Goal: Task Accomplishment & Management: Manage account settings

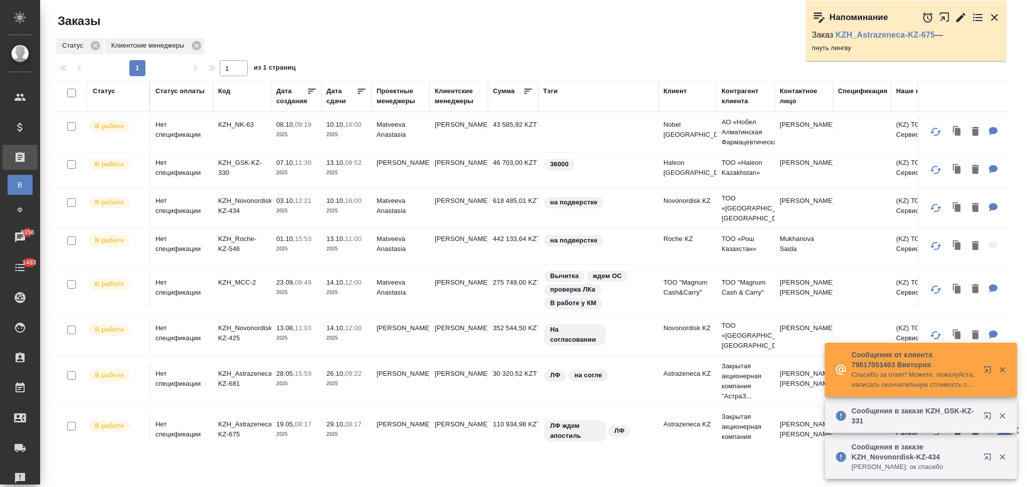
click at [458, 101] on div "Клиентские менеджеры" at bounding box center [459, 96] width 48 height 20
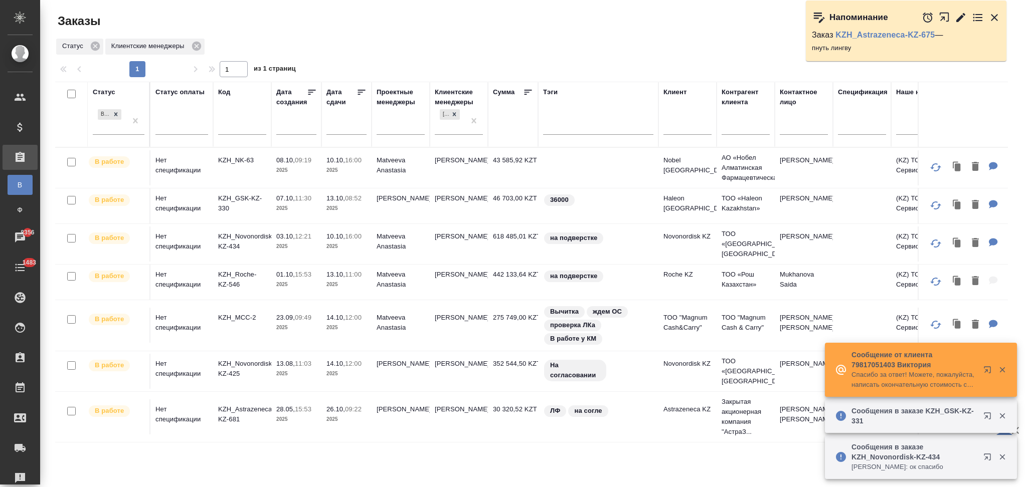
click at [696, 130] on input "text" at bounding box center [687, 128] width 48 height 13
paste input "Rio Tinto KZ"
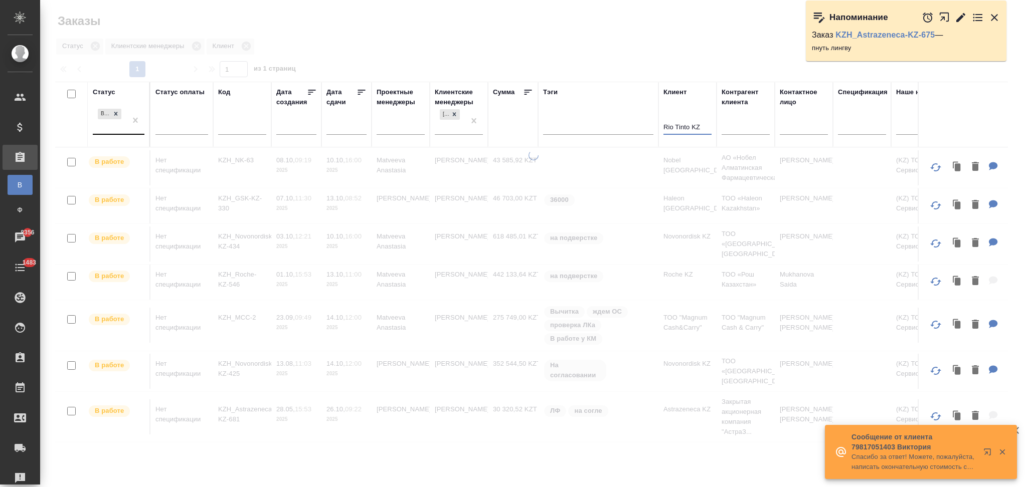
click at [116, 115] on icon at bounding box center [116, 114] width 4 height 4
type input "Rio Tinto KZ"
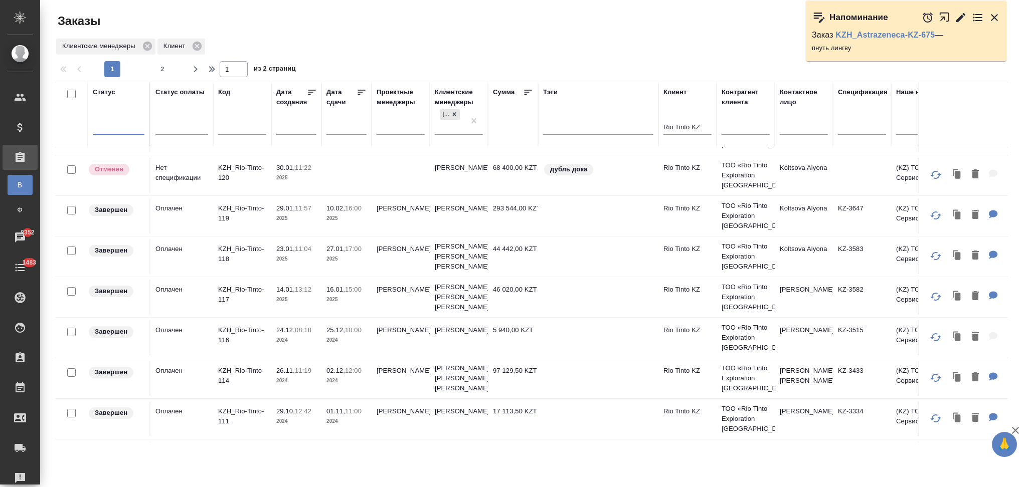
scroll to position [535, 0]
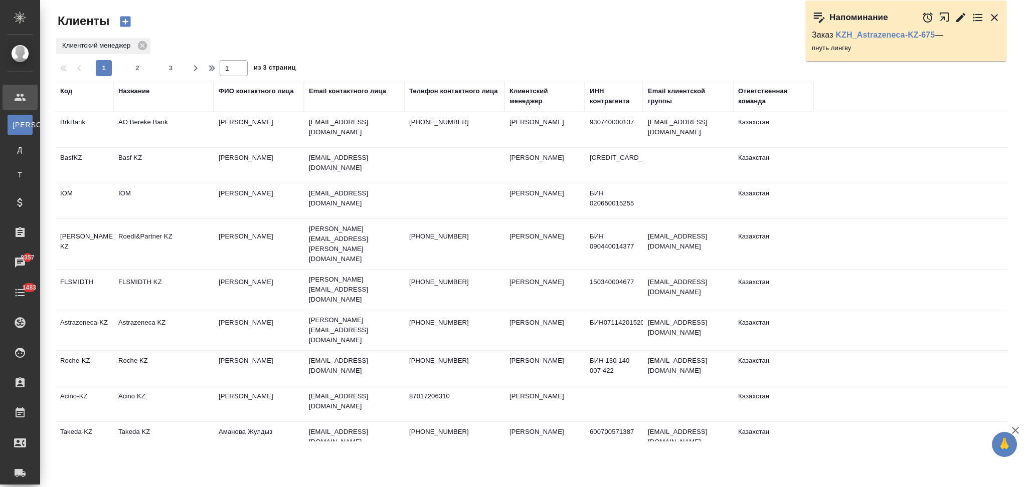
select select "RU"
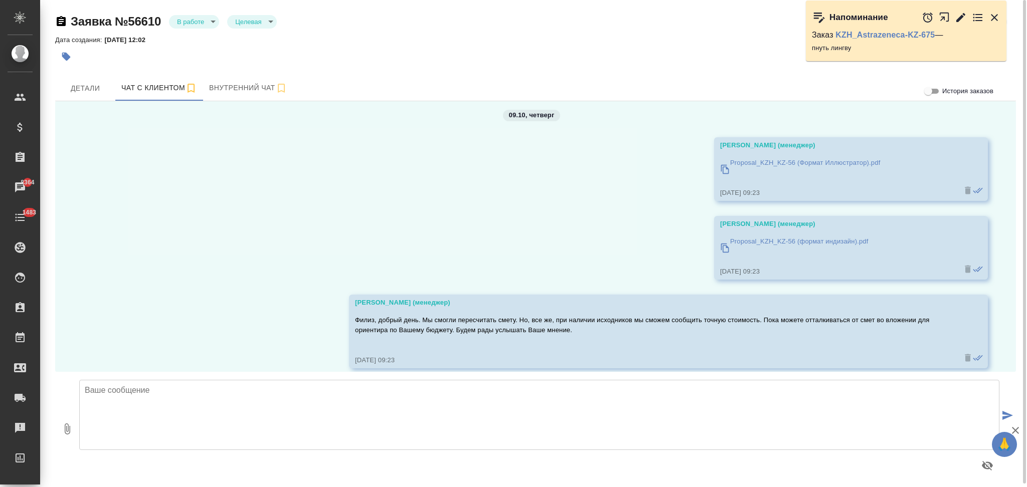
scroll to position [3299, 0]
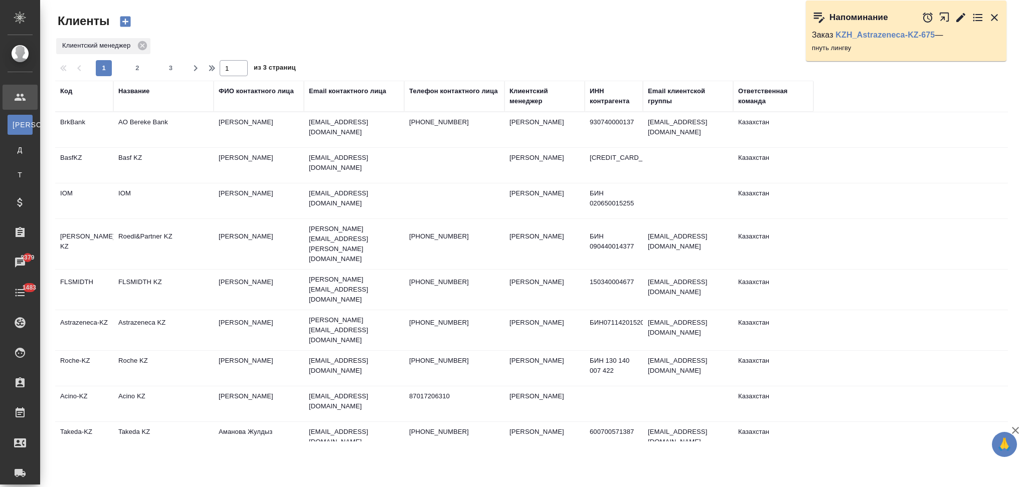
select select "RU"
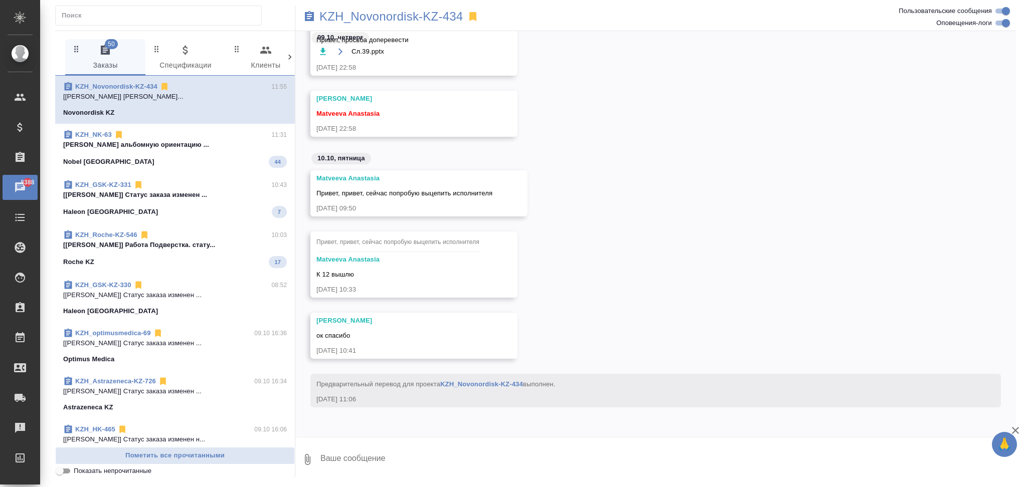
scroll to position [9303, 0]
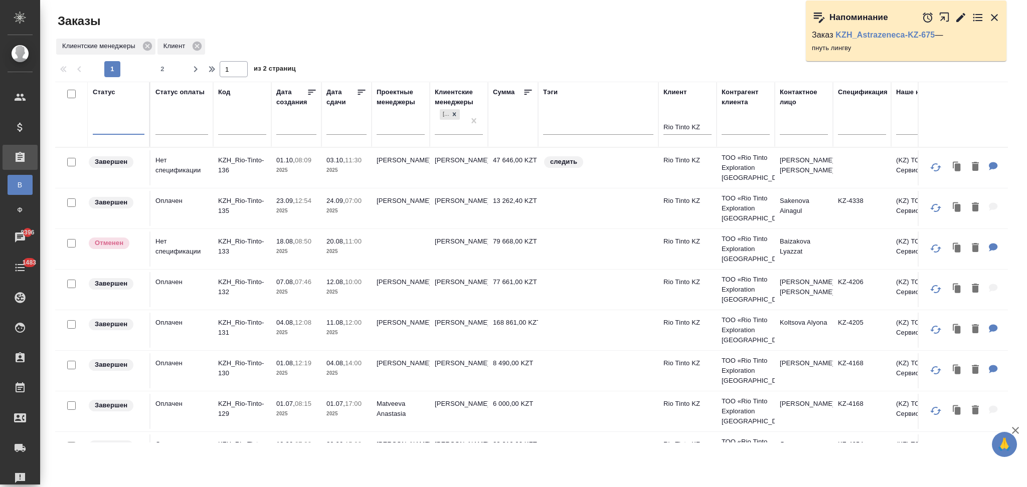
scroll to position [184, 0]
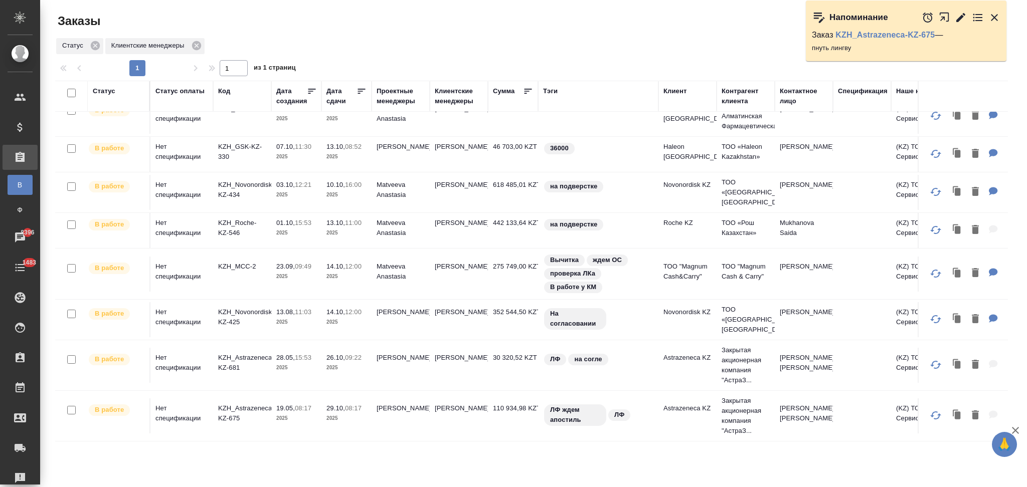
scroll to position [36, 0]
click at [258, 404] on p "KZH_Astrazeneca-KZ-675" at bounding box center [242, 414] width 48 height 20
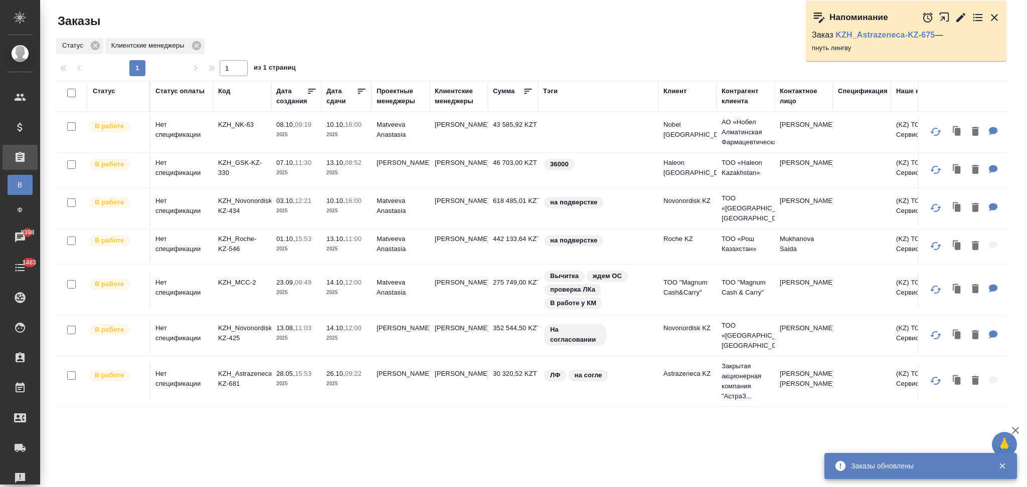
scroll to position [0, 0]
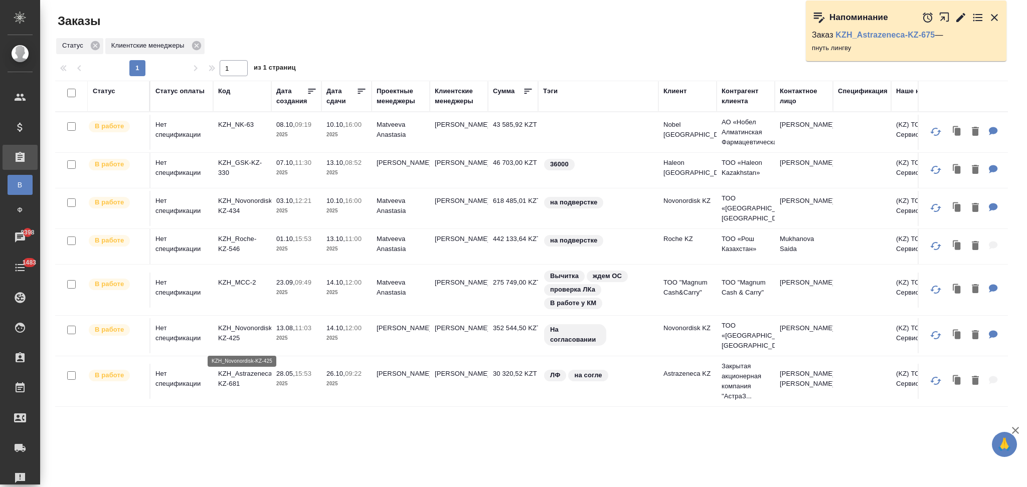
click at [252, 335] on p "KZH_Novonordisk-KZ-425" at bounding box center [242, 333] width 48 height 20
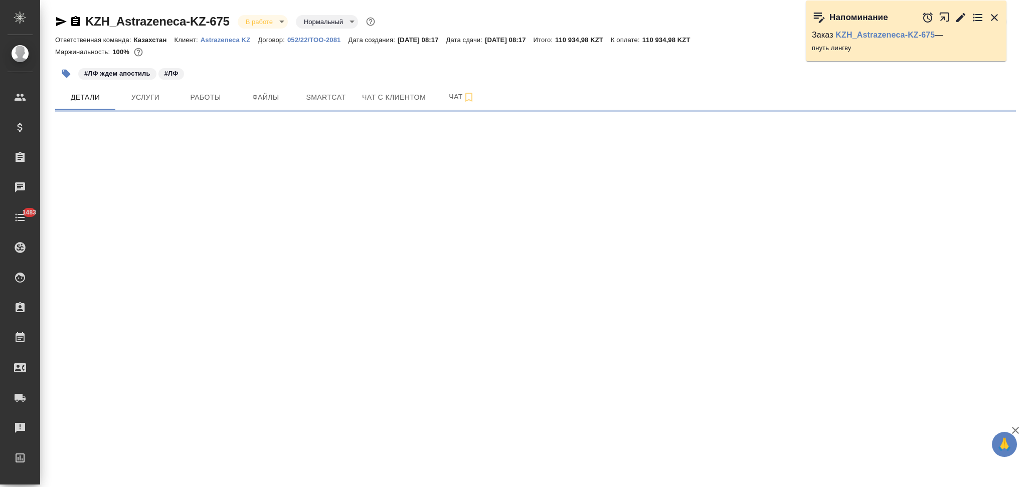
select select "RU"
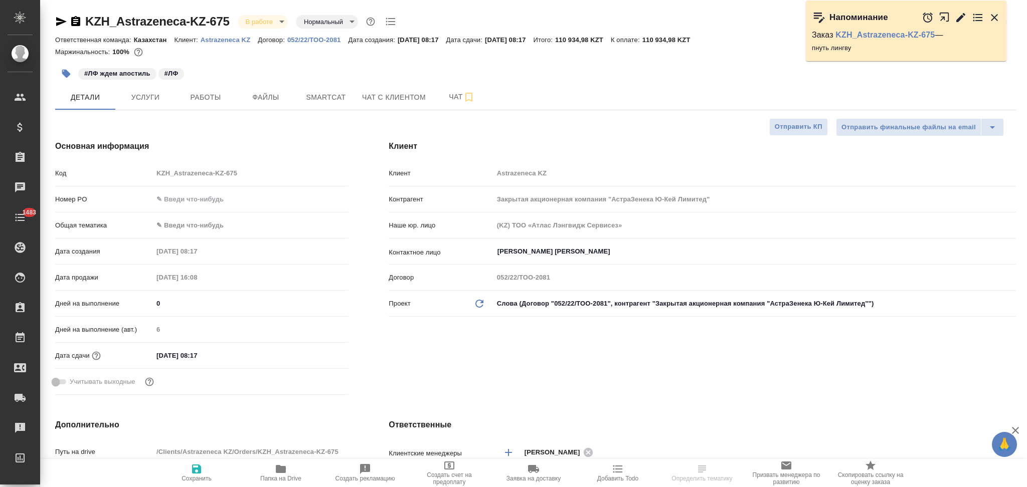
type textarea "x"
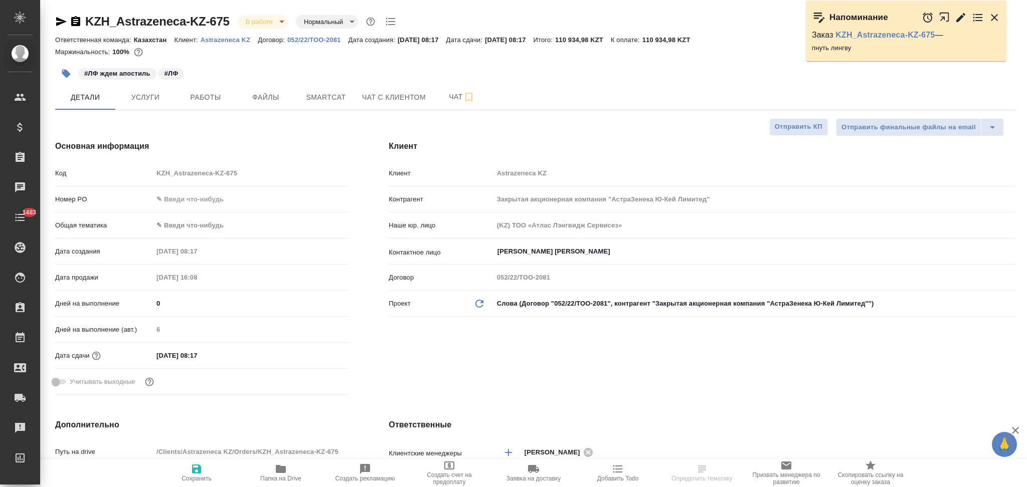
type textarea "x"
click at [73, 25] on icon "button" at bounding box center [75, 21] width 9 height 10
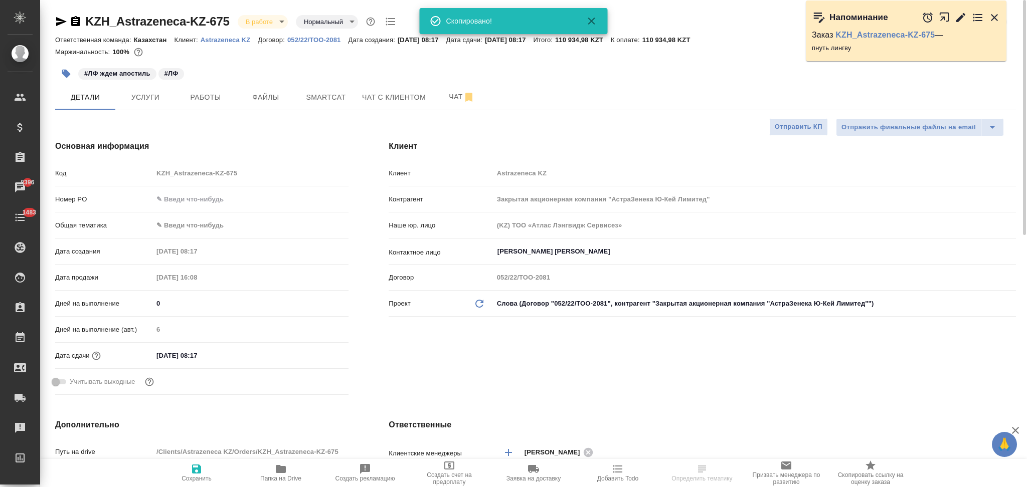
type textarea "x"
select select "RU"
type textarea "x"
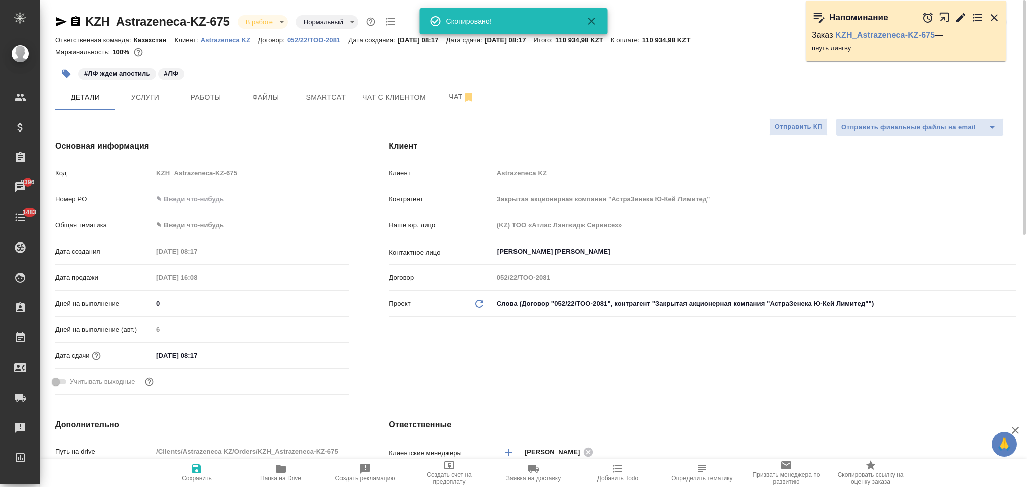
type textarea "x"
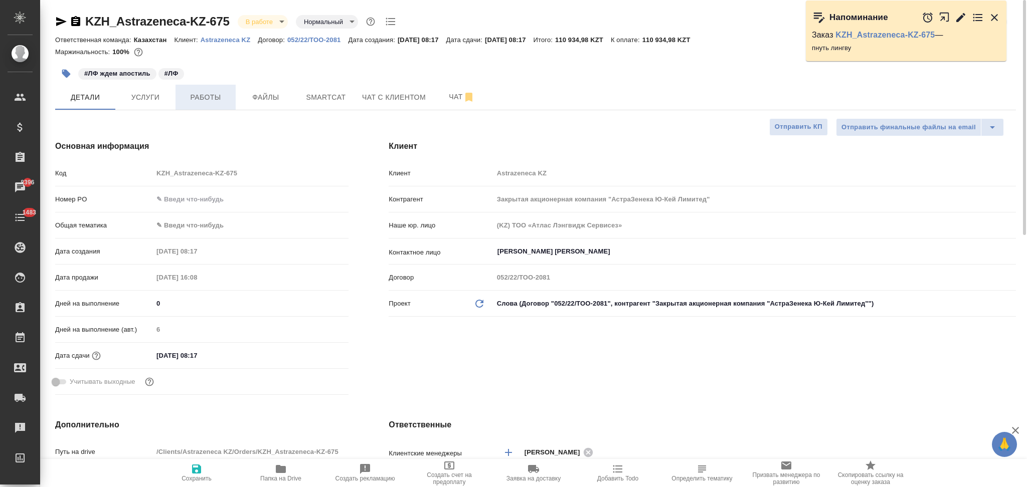
click at [207, 97] on span "Работы" at bounding box center [206, 97] width 48 height 13
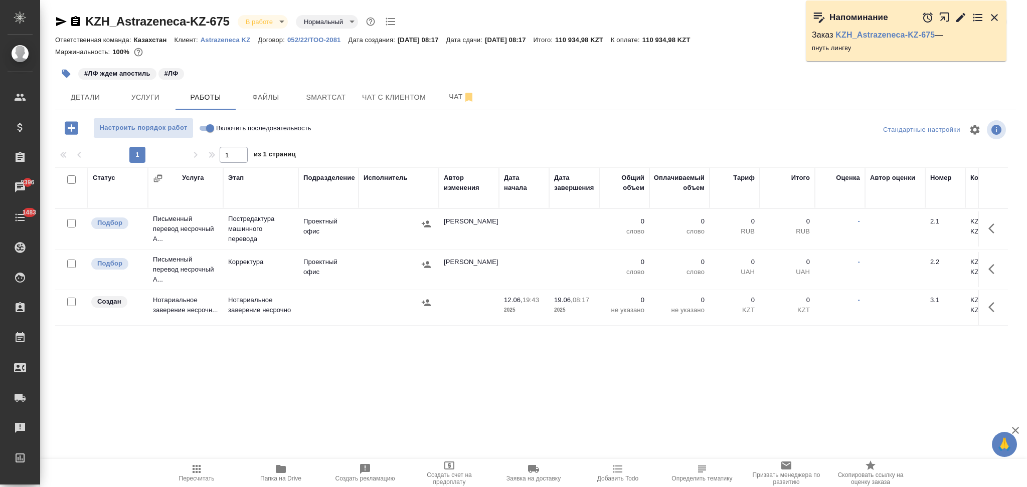
click at [71, 177] on input "checkbox" at bounding box center [71, 180] width 9 height 9
checkbox input "true"
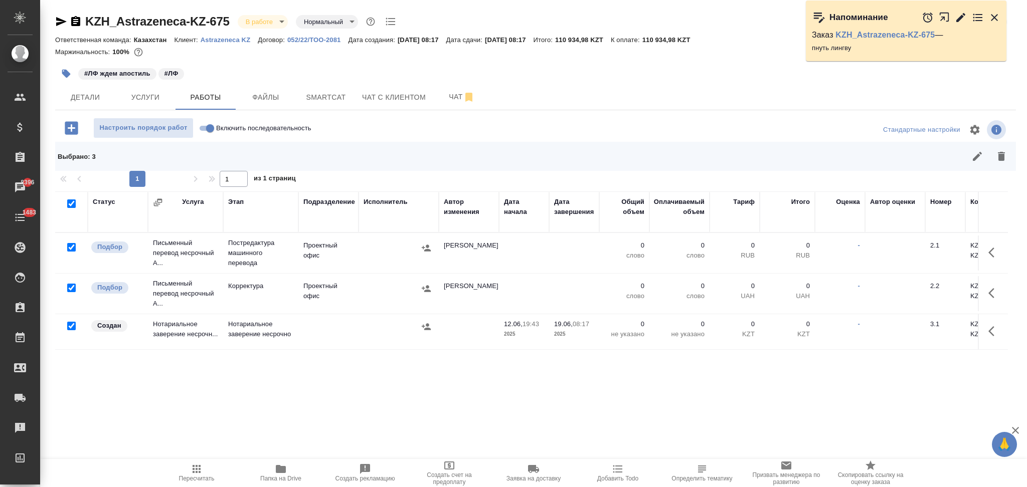
click at [73, 328] on input "checkbox" at bounding box center [71, 326] width 9 height 9
checkbox input "false"
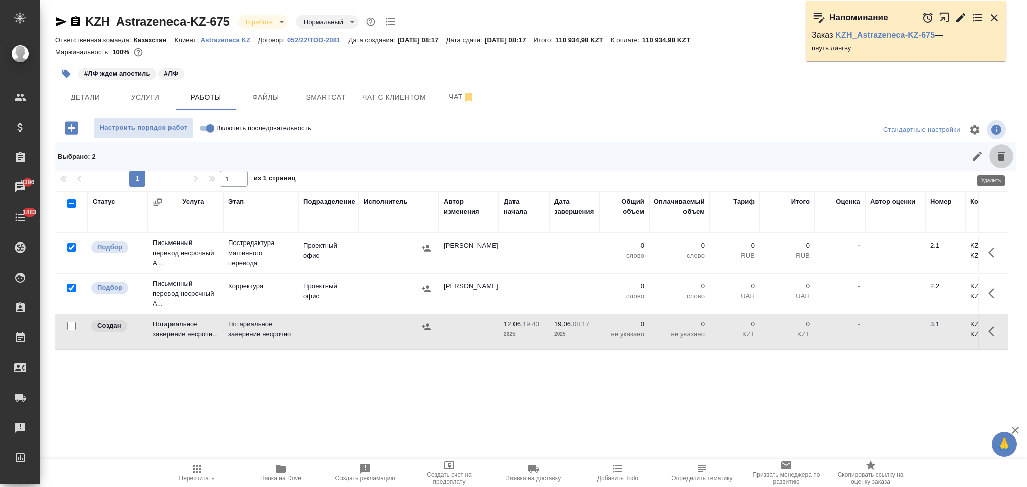
click at [996, 154] on icon "button" at bounding box center [1001, 156] width 12 height 12
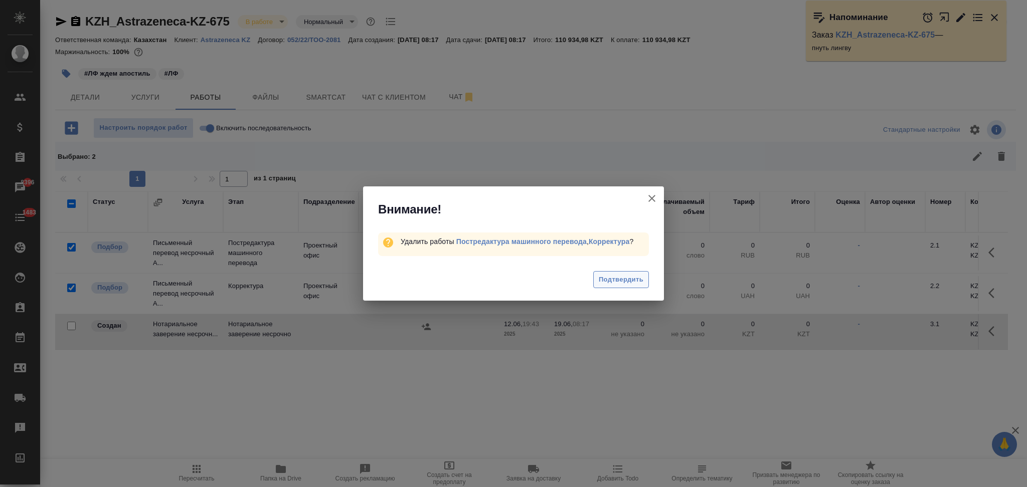
click at [610, 279] on span "Подтвердить" at bounding box center [621, 280] width 45 height 12
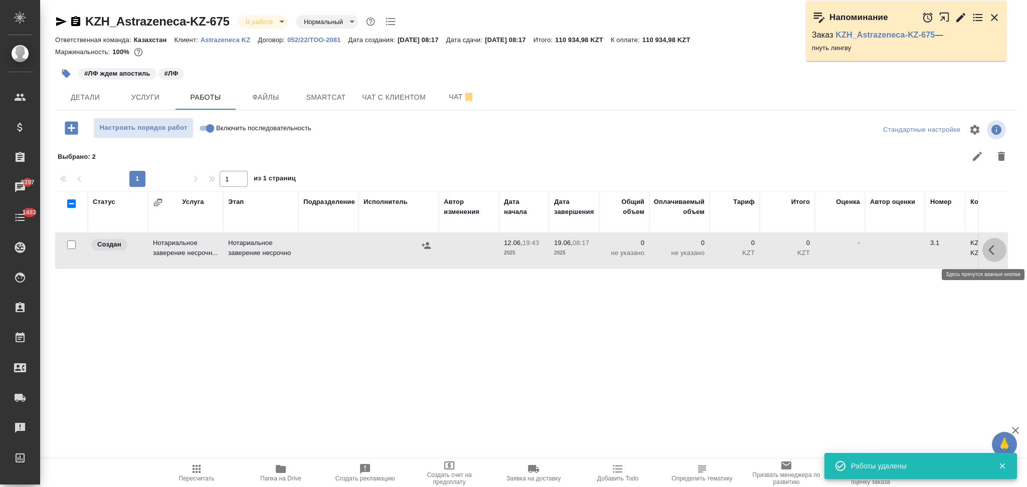
click at [988, 252] on icon "button" at bounding box center [991, 250] width 6 height 10
click at [915, 245] on icon "button" at bounding box center [921, 250] width 12 height 12
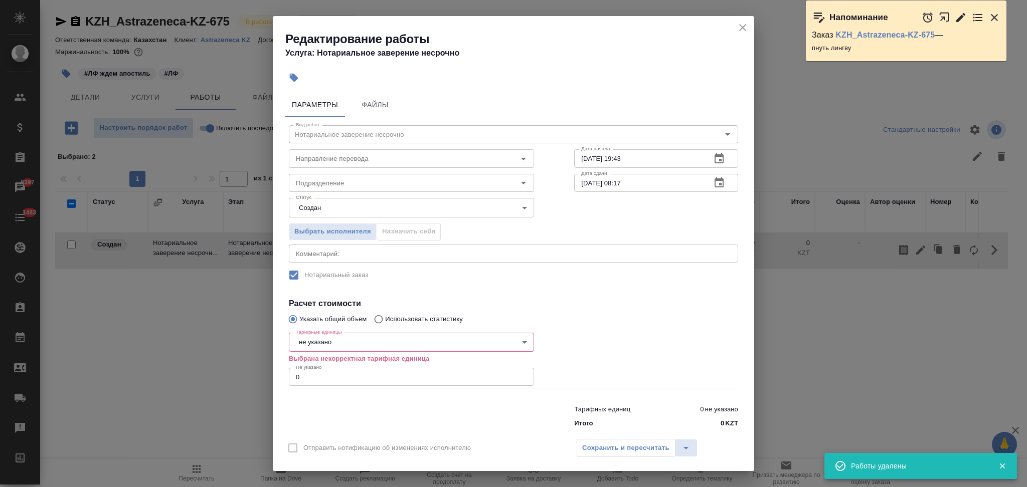
click at [326, 343] on body "🙏 .cls-1 fill:#fff; AWATERA Aslanukova Sati Клиенты Спецификации Заказы 8397 Ча…" at bounding box center [513, 243] width 1027 height 487
click at [327, 344] on li "док." at bounding box center [409, 342] width 240 height 17
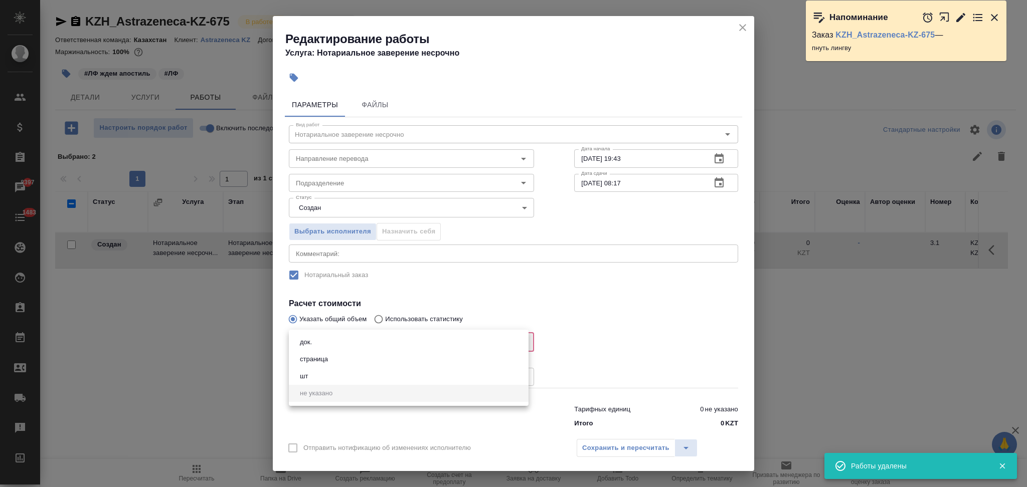
type input "5a8b1489cc6b4906c91bfd8b"
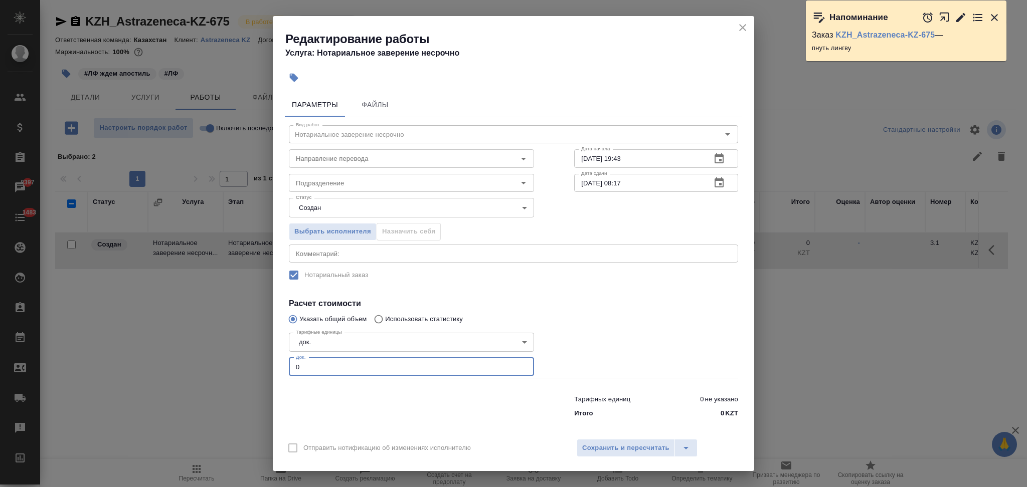
drag, startPoint x: 314, startPoint y: 368, endPoint x: 261, endPoint y: 351, distance: 55.3
click at [261, 351] on div "Редактирование работы Услуга: Нотариальное заверение несрочно Параметры Файлы В…" at bounding box center [513, 243] width 1027 height 487
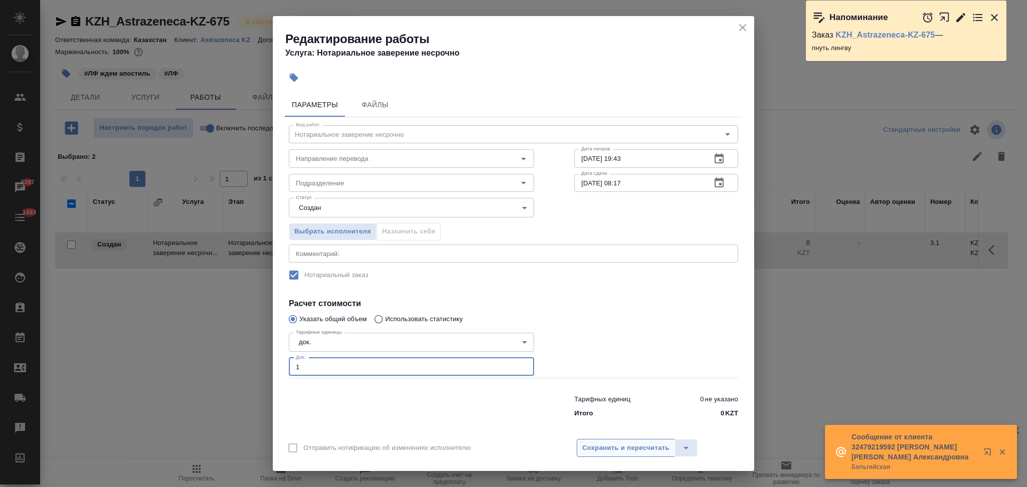
type input "1"
click at [623, 443] on span "Сохранить и пересчитать" at bounding box center [625, 449] width 87 height 12
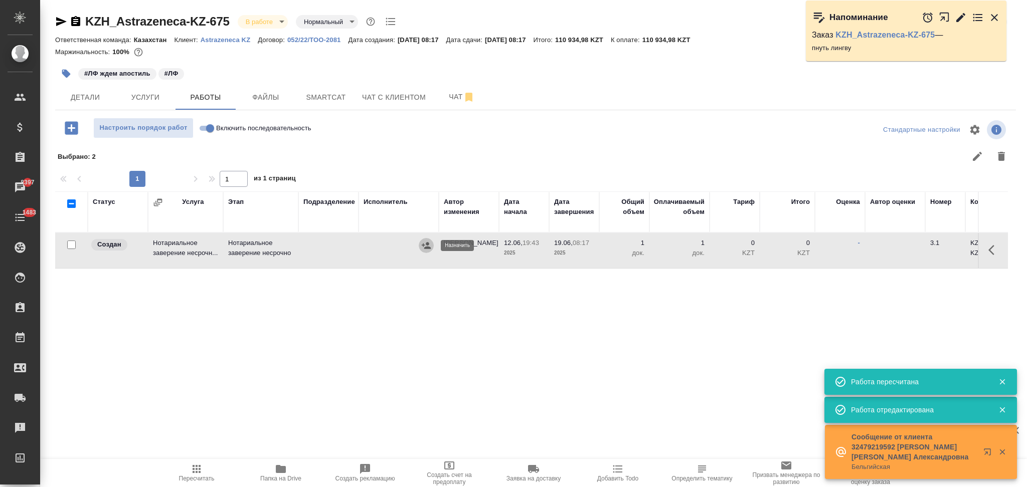
click at [423, 248] on icon "button" at bounding box center [426, 246] width 10 height 10
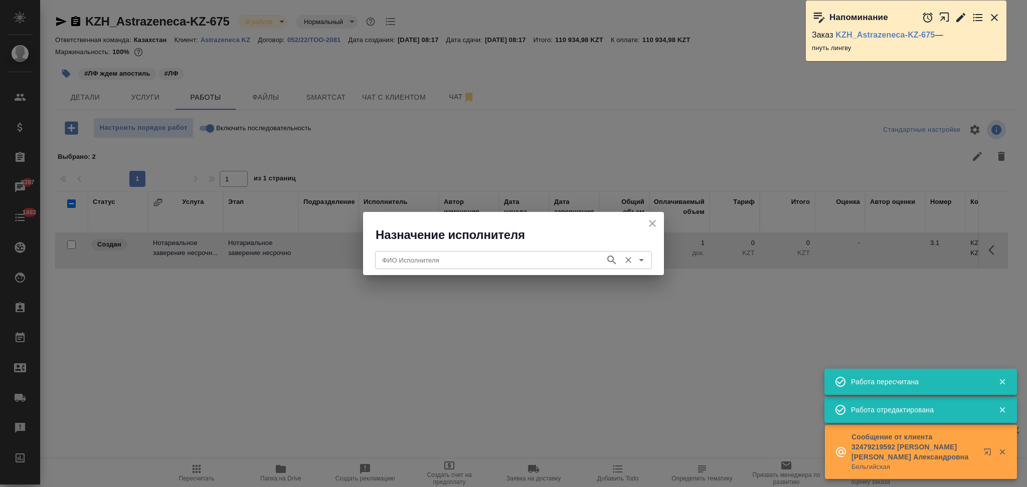
click at [423, 264] on input "ФИО Исполнителя" at bounding box center [489, 260] width 222 height 12
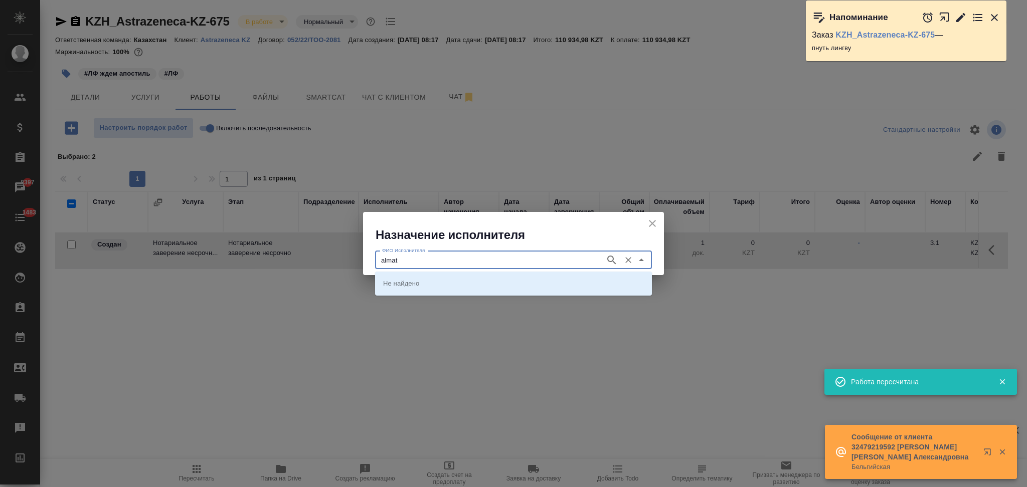
type input "almat"
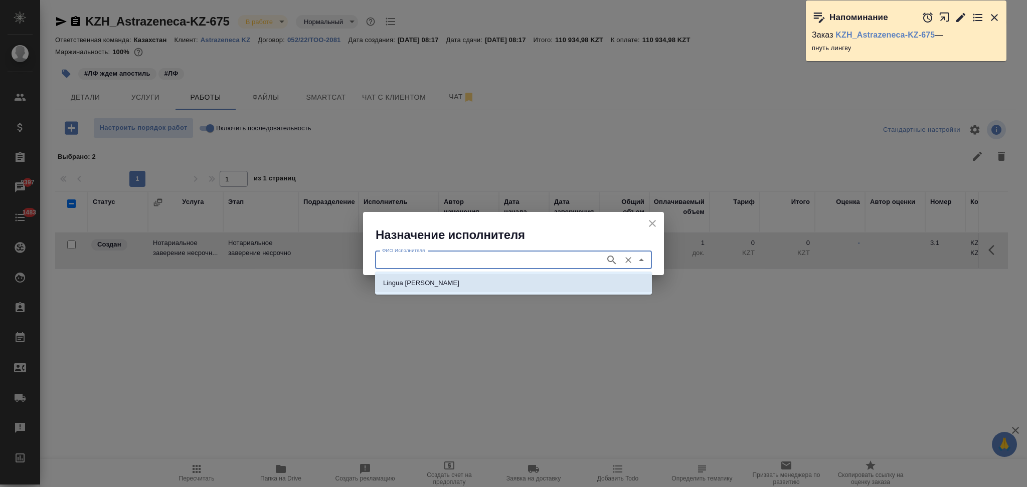
click at [446, 275] on li "Lingua Franka Almaty" at bounding box center [513, 283] width 277 height 18
type input "Lingua Franka Almaty"
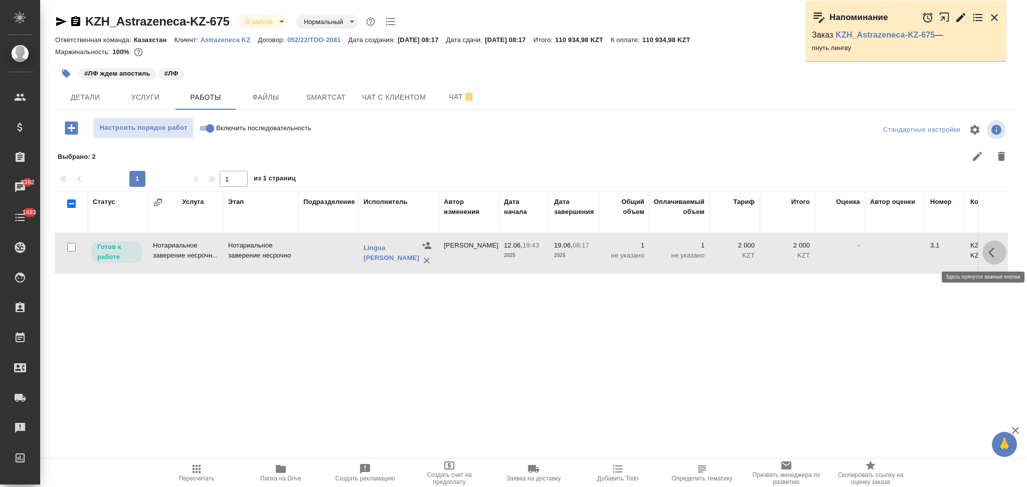
click at [988, 257] on icon "button" at bounding box center [994, 253] width 12 height 12
click at [915, 251] on icon "button" at bounding box center [921, 253] width 12 height 12
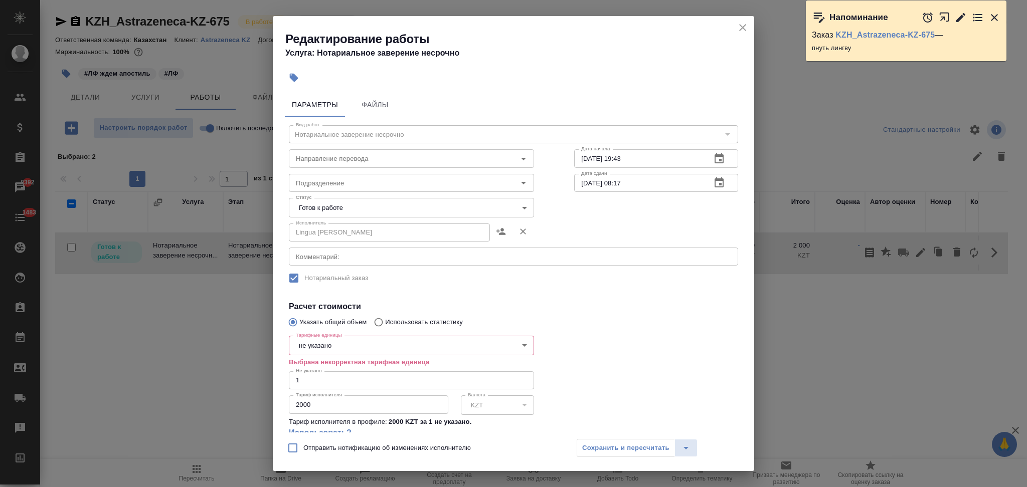
click at [329, 341] on body "🙏 .cls-1 fill:#fff; AWATERA Aslanukova Sati Клиенты Спецификации Заказы 8392 Ча…" at bounding box center [513, 243] width 1027 height 487
click at [330, 353] on li "док." at bounding box center [409, 345] width 240 height 17
type input "5a8b1489cc6b4906c91bfd8b"
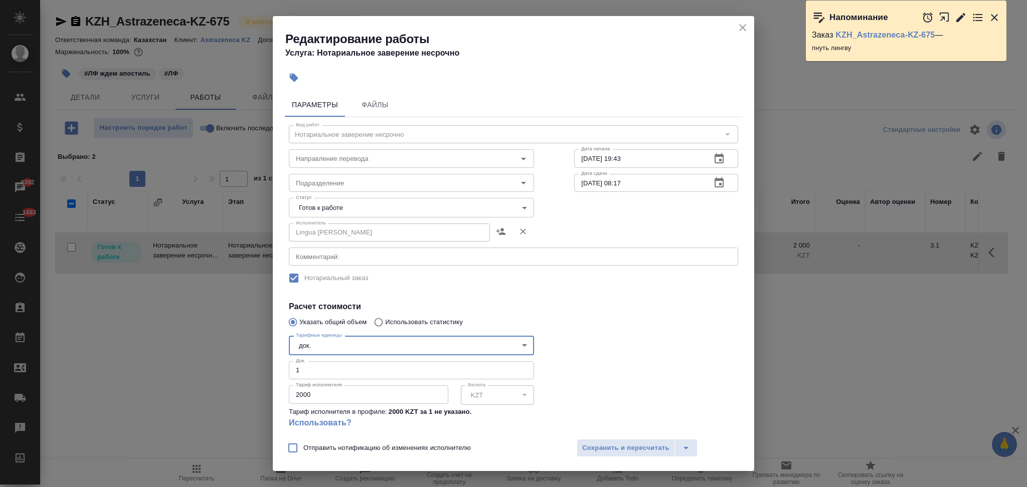
drag, startPoint x: 328, startPoint y: 403, endPoint x: 253, endPoint y: 401, distance: 75.2
click at [253, 401] on div "Редактирование работы Услуга: Нотариальное заверение несрочно Параметры Файлы В…" at bounding box center [513, 243] width 1027 height 487
type input "75600"
click at [595, 449] on span "Сохранить и пересчитать" at bounding box center [625, 449] width 87 height 12
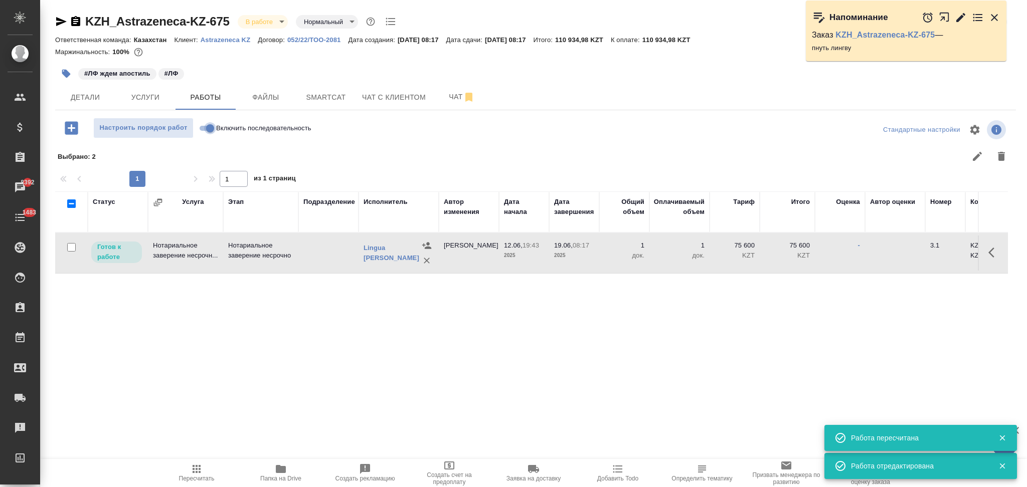
click at [206, 127] on input "Включить последовательность" at bounding box center [210, 128] width 36 height 12
checkbox input "true"
click at [198, 467] on icon "button" at bounding box center [197, 469] width 12 height 12
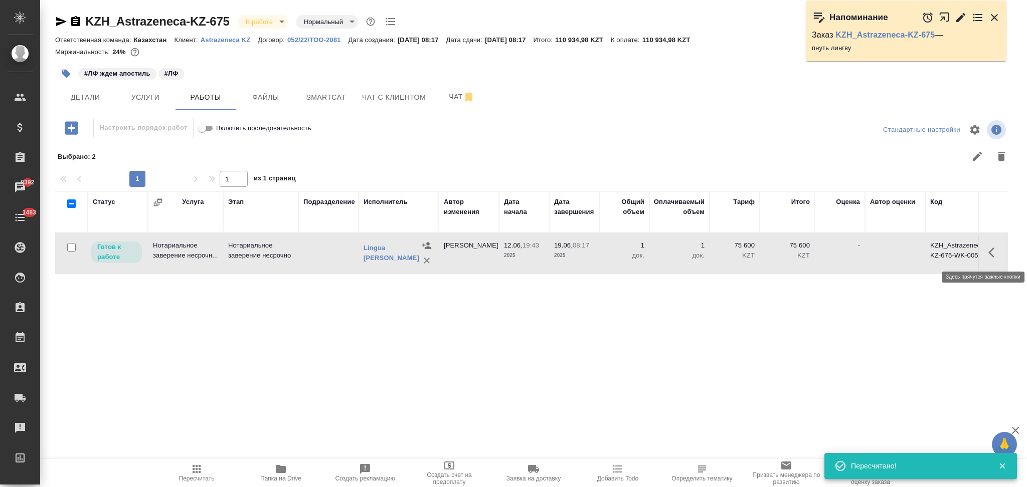
click at [988, 249] on icon "button" at bounding box center [994, 253] width 12 height 12
click at [915, 255] on icon "button" at bounding box center [921, 253] width 12 height 12
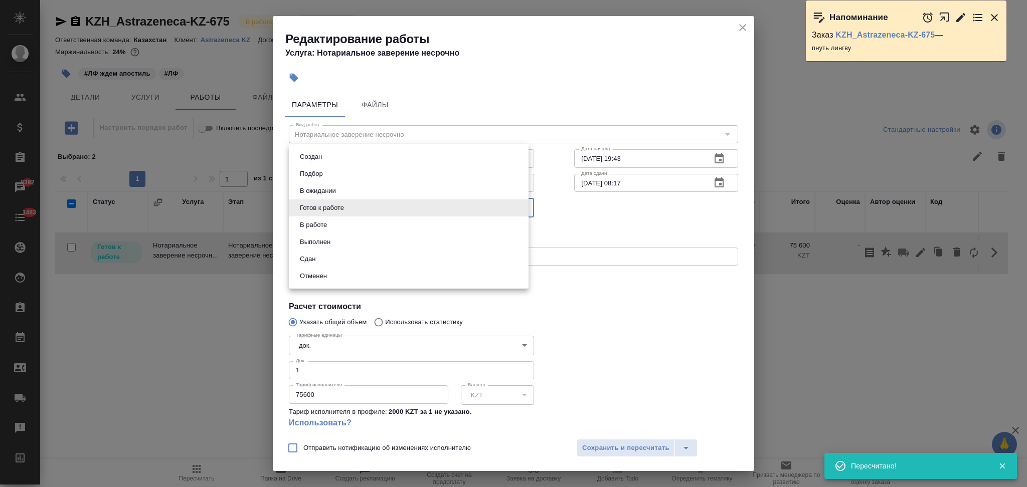
click at [372, 203] on body "🙏 .cls-1 fill:#fff; AWATERA Aslanukova Sati Клиенты Спецификации Заказы 8392 Ча…" at bounding box center [513, 243] width 1027 height 487
click at [320, 262] on li "Сдан" at bounding box center [409, 259] width 240 height 17
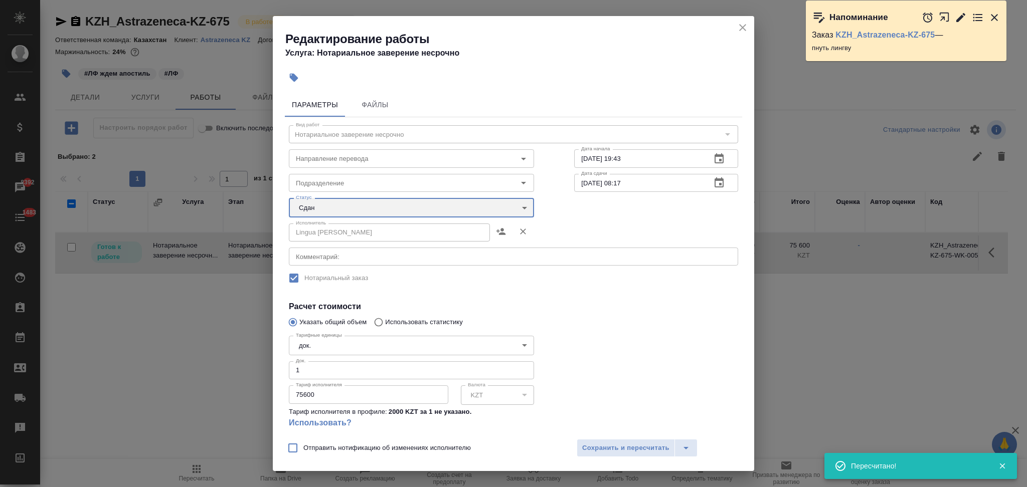
type input "closed"
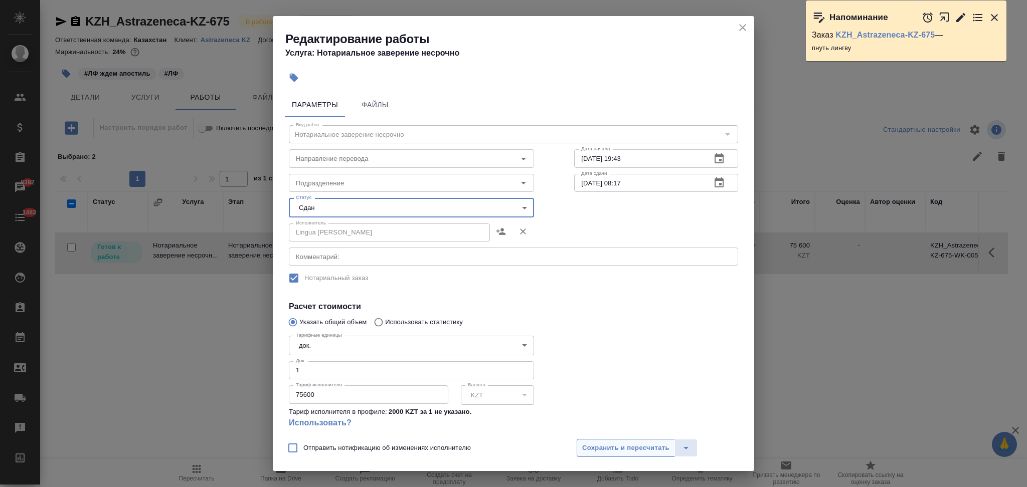
click at [589, 443] on span "Сохранить и пересчитать" at bounding box center [625, 449] width 87 height 12
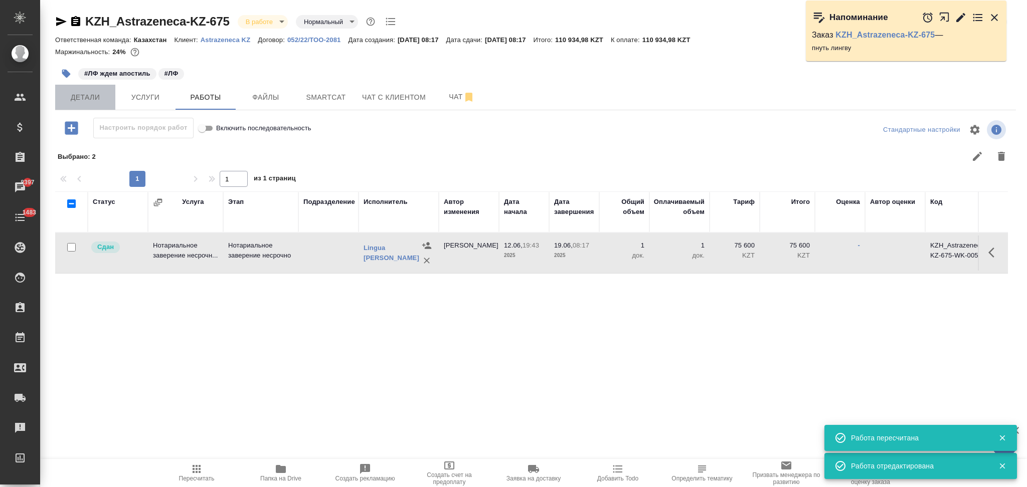
click at [85, 96] on span "Детали" at bounding box center [85, 97] width 48 height 13
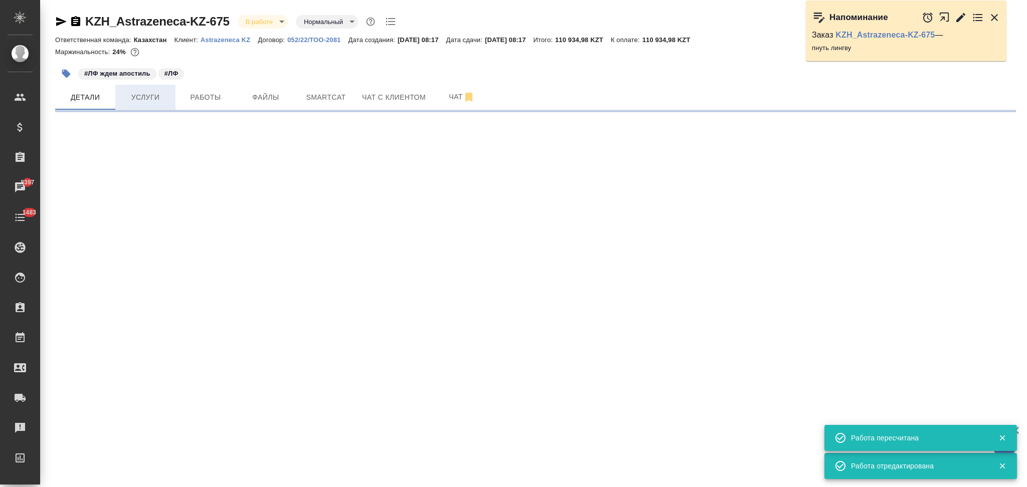
select select "RU"
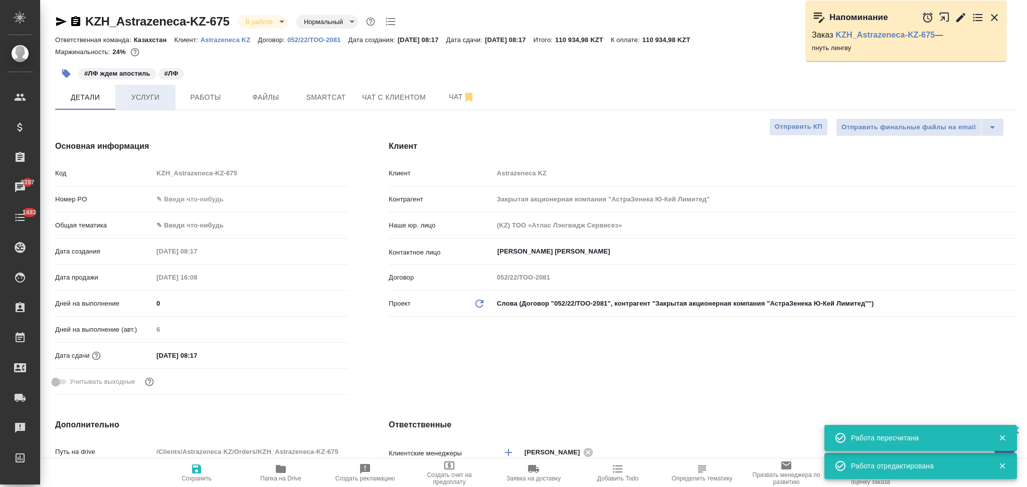
type textarea "x"
click at [155, 92] on span "Услуги" at bounding box center [145, 97] width 48 height 13
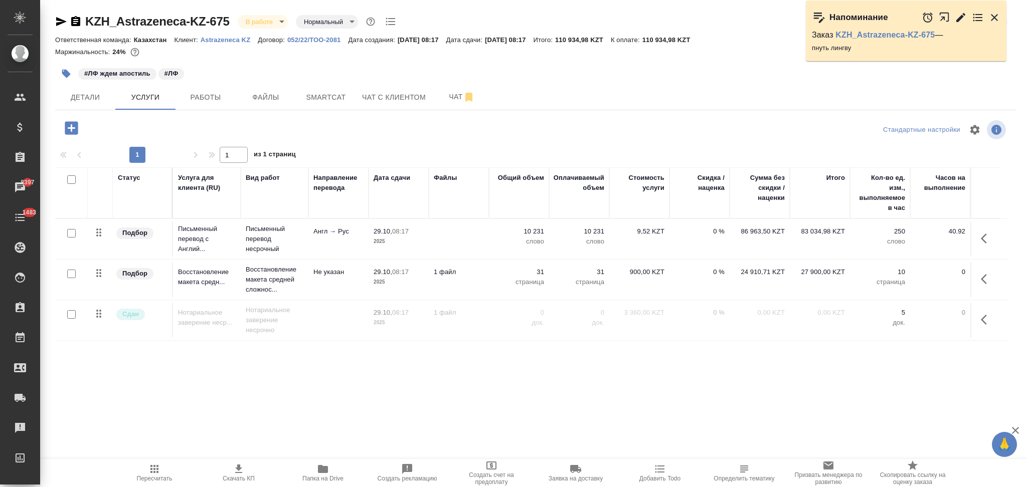
click at [984, 321] on icon "button" at bounding box center [987, 320] width 12 height 12
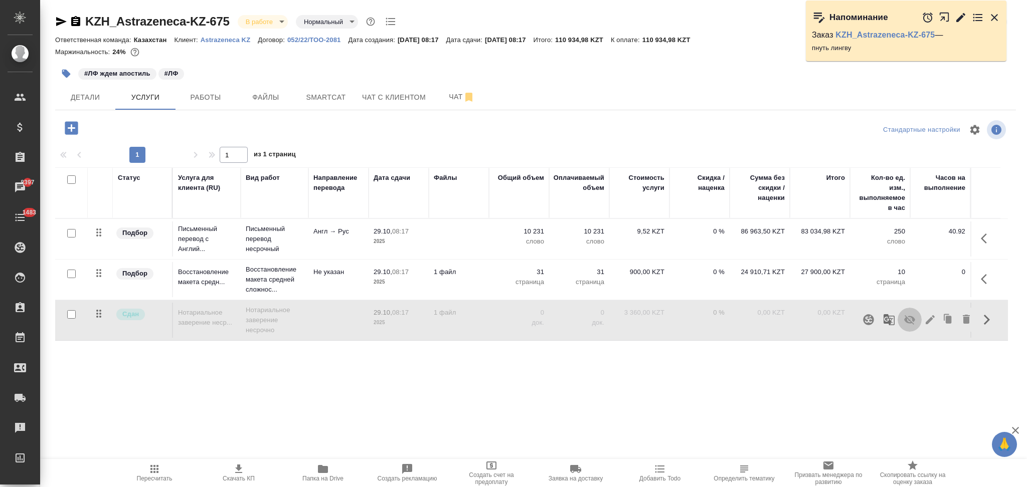
click at [904, 318] on icon "button" at bounding box center [909, 320] width 11 height 10
click at [152, 473] on icon "button" at bounding box center [154, 469] width 8 height 8
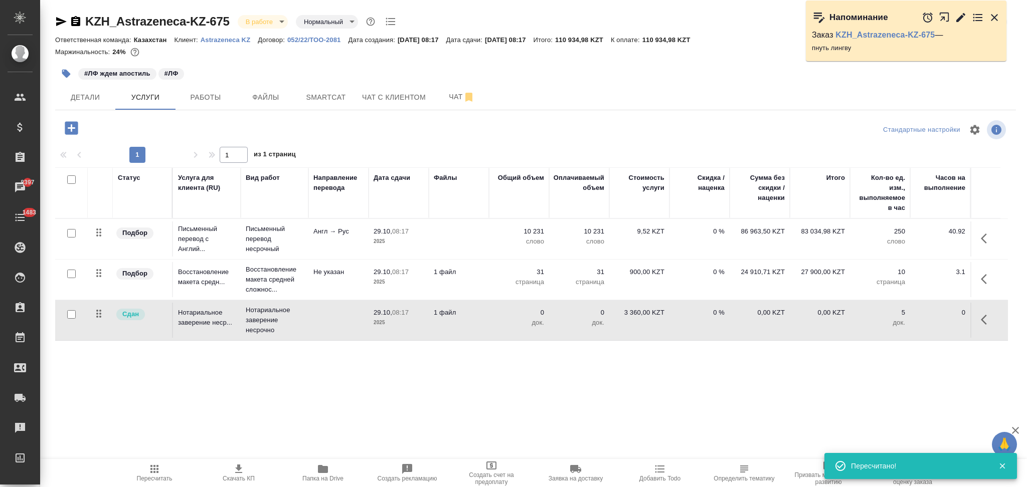
click at [494, 324] on p "док." at bounding box center [519, 323] width 50 height 10
click at [494, 324] on td "0" at bounding box center [519, 320] width 60 height 35
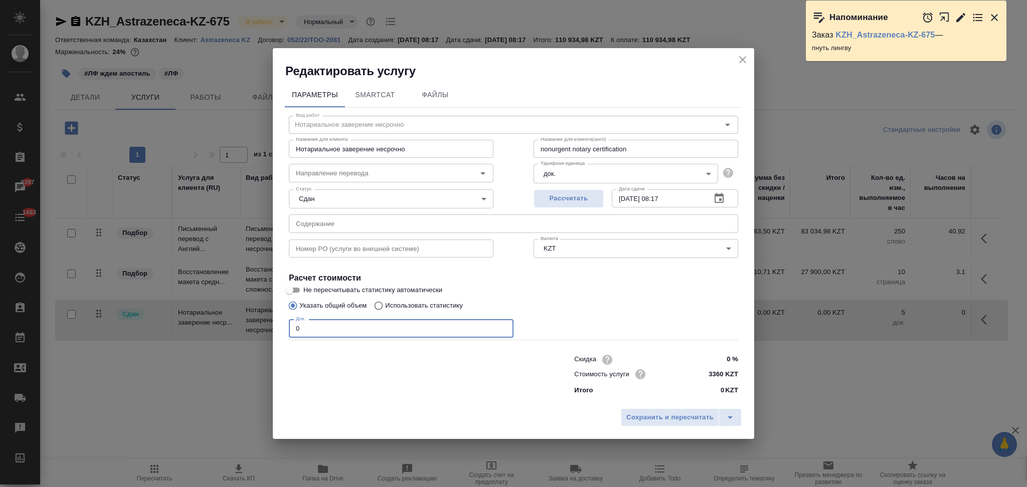
drag, startPoint x: 330, startPoint y: 330, endPoint x: 234, endPoint y: 336, distance: 96.5
click at [234, 336] on div "Редактировать услугу Параметры SmartCat Файлы Вид работ Нотариальное заверение …" at bounding box center [513, 243] width 1027 height 487
type input "1"
click at [630, 422] on span "Сохранить и пересчитать" at bounding box center [669, 418] width 87 height 12
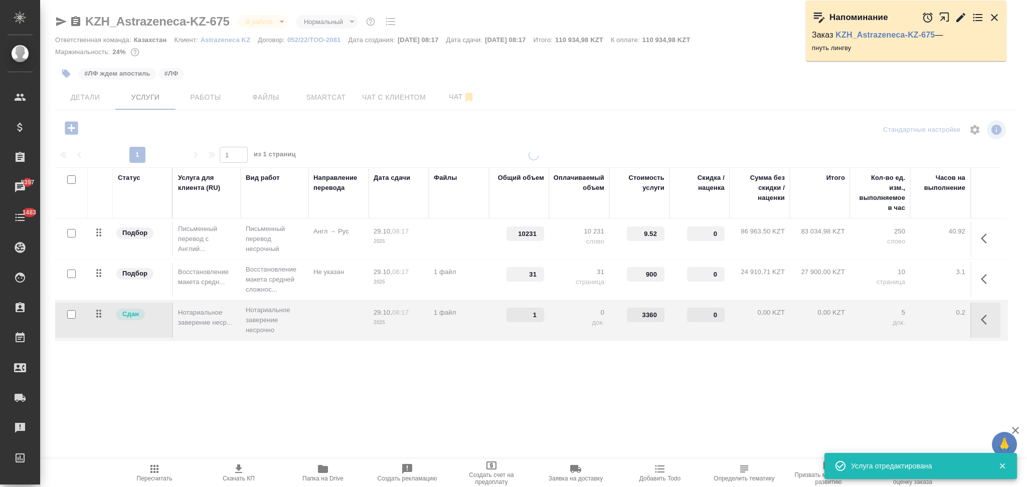
type input "1"
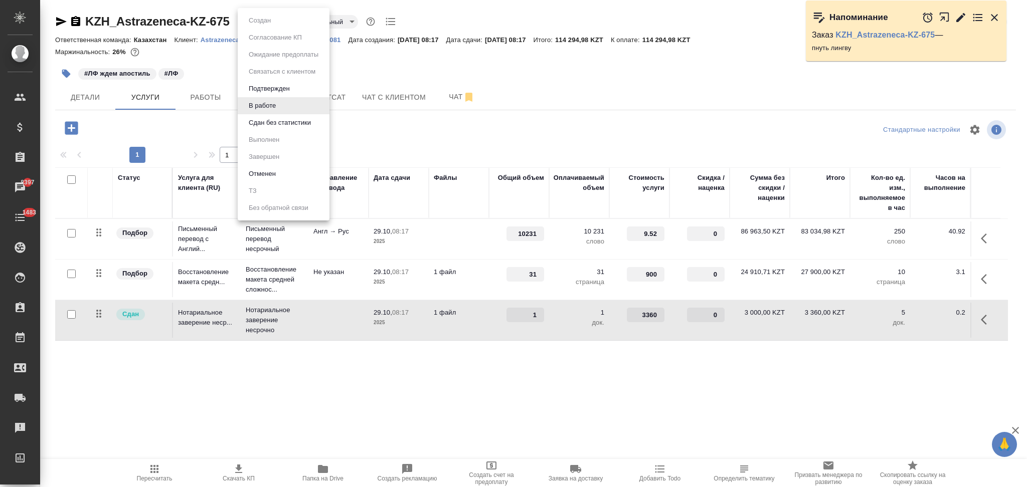
click at [257, 23] on body "🙏 .cls-1 fill:#fff; AWATERA Aslanukova Sati Клиенты Спецификации Заказы 8397 Ча…" at bounding box center [513, 243] width 1027 height 487
click at [262, 118] on button "Сдан без статистики" at bounding box center [280, 122] width 68 height 11
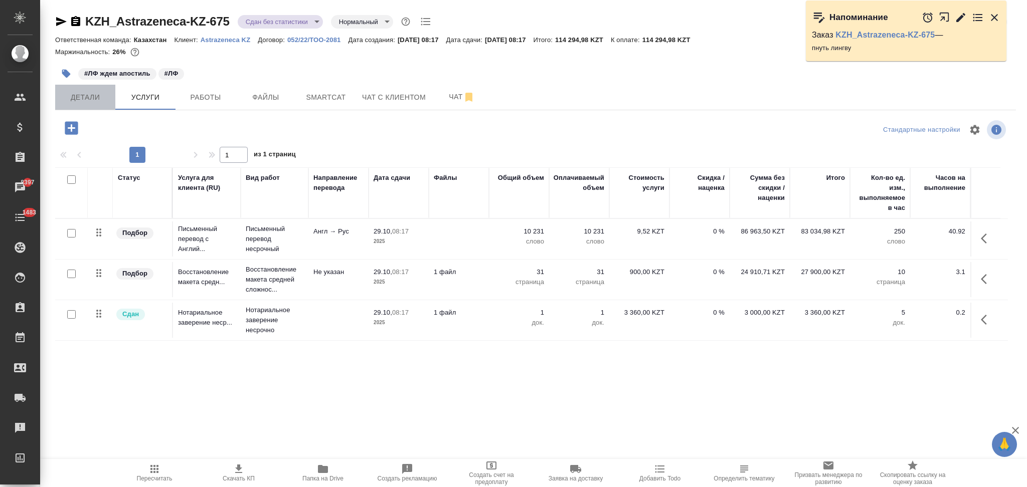
click at [93, 101] on span "Детали" at bounding box center [85, 97] width 48 height 13
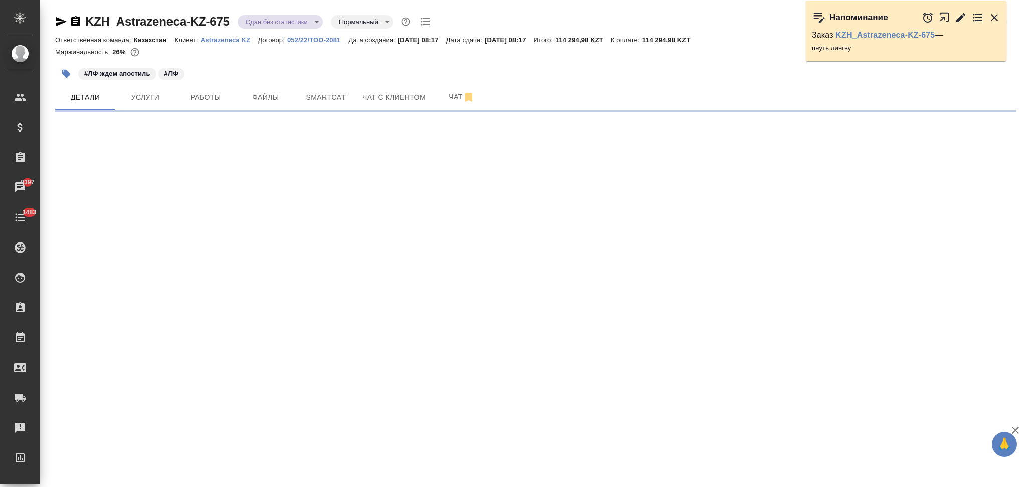
select select "RU"
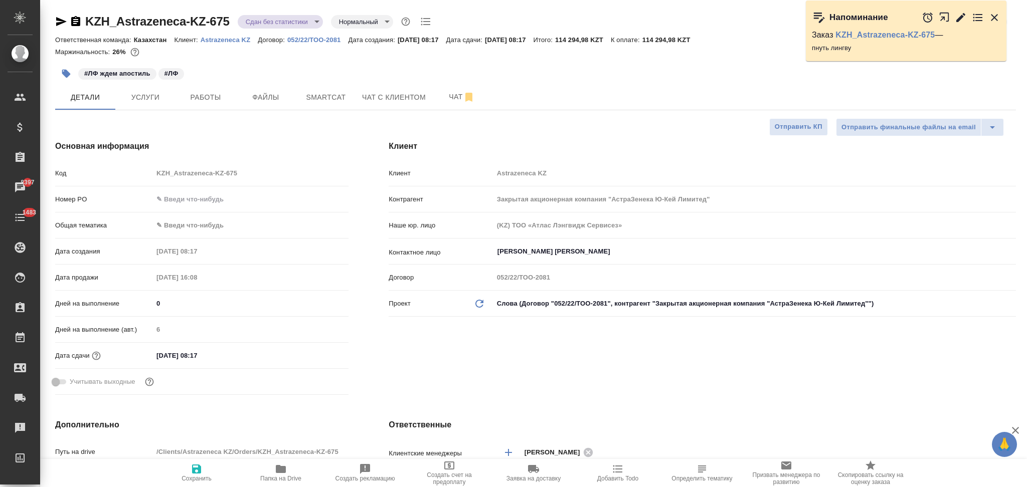
type textarea "x"
click at [203, 199] on input "text" at bounding box center [251, 199] width 196 height 15
click at [188, 224] on body "🙏 .cls-1 fill:#fff; AWATERA Aslanukova Sati Клиенты Спецификации Заказы 8397 Ча…" at bounding box center [513, 243] width 1027 height 487
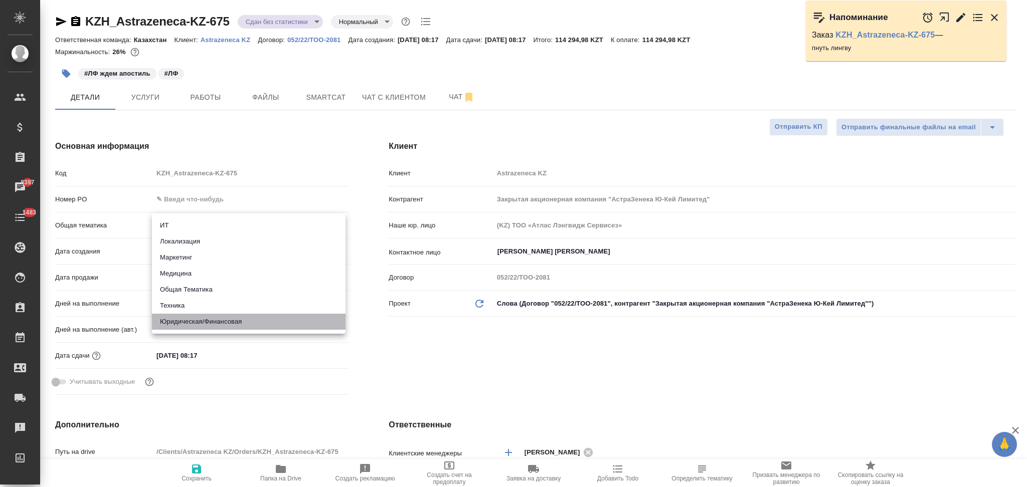
click at [191, 318] on li "Юридическая/Финансовая" at bounding box center [249, 322] width 194 height 16
type input "yr-fn"
type textarea "x"
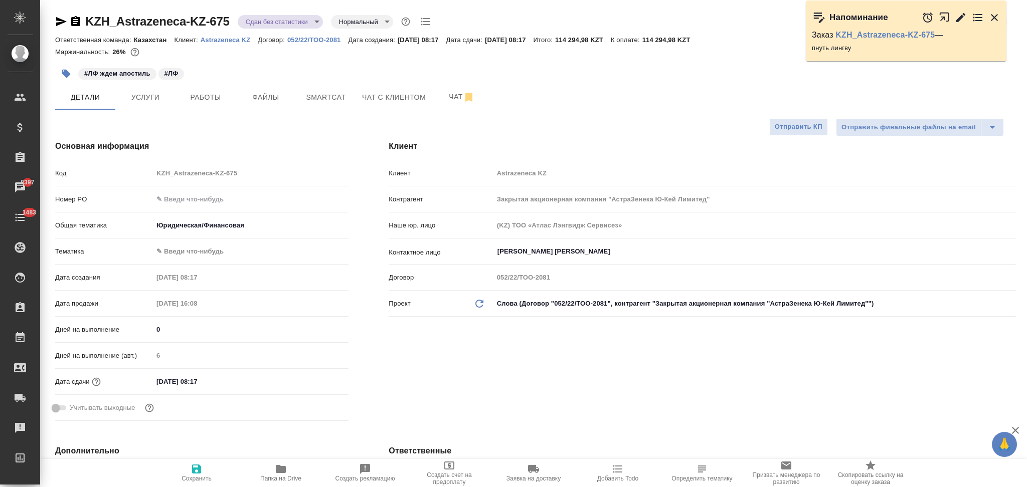
click at [174, 251] on body "🙏 .cls-1 fill:#fff; AWATERA Aslanukova Sati Клиенты Спецификации Заказы 8397 Ча…" at bounding box center [513, 243] width 1027 height 487
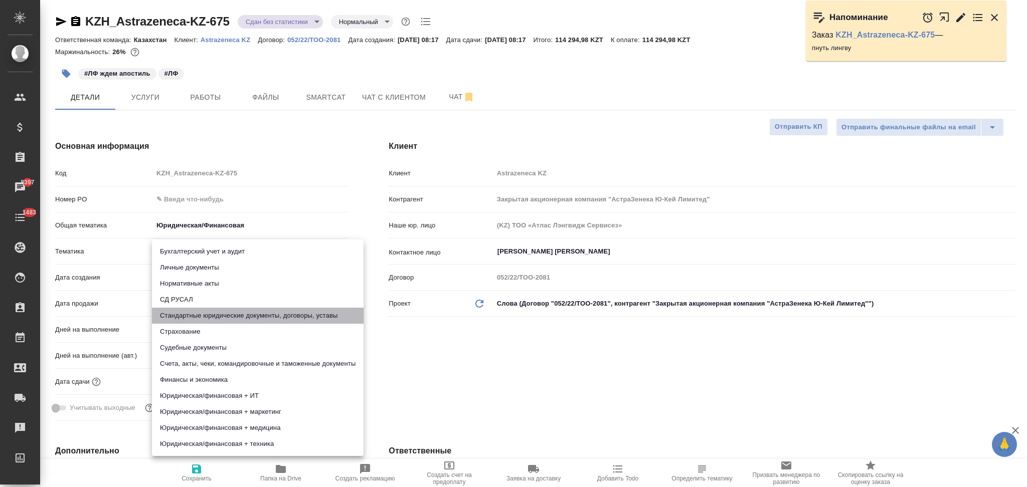
click at [206, 314] on li "Стандартные юридические документы, договоры, уставы" at bounding box center [258, 316] width 212 height 16
type textarea "x"
type input "5f647205b73bc97568ca66bf"
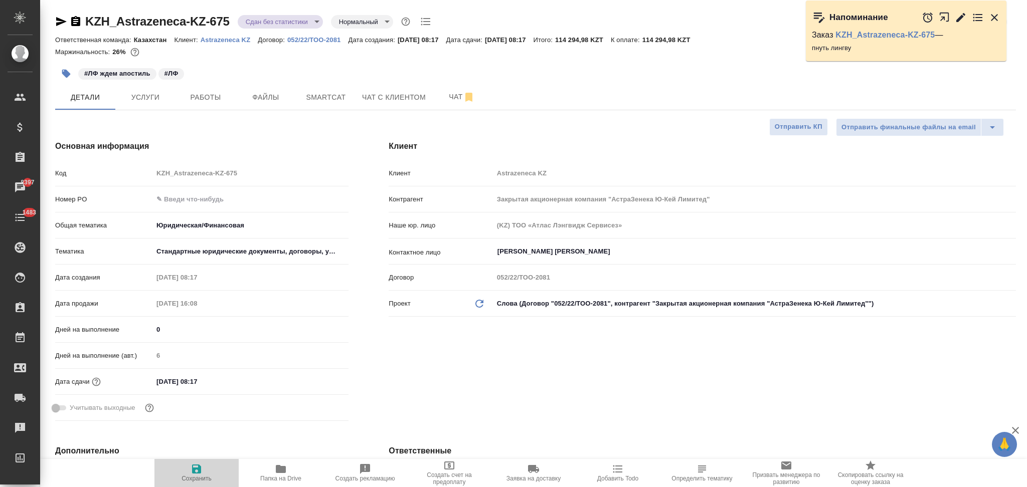
click at [195, 470] on icon "button" at bounding box center [196, 469] width 9 height 9
type textarea "x"
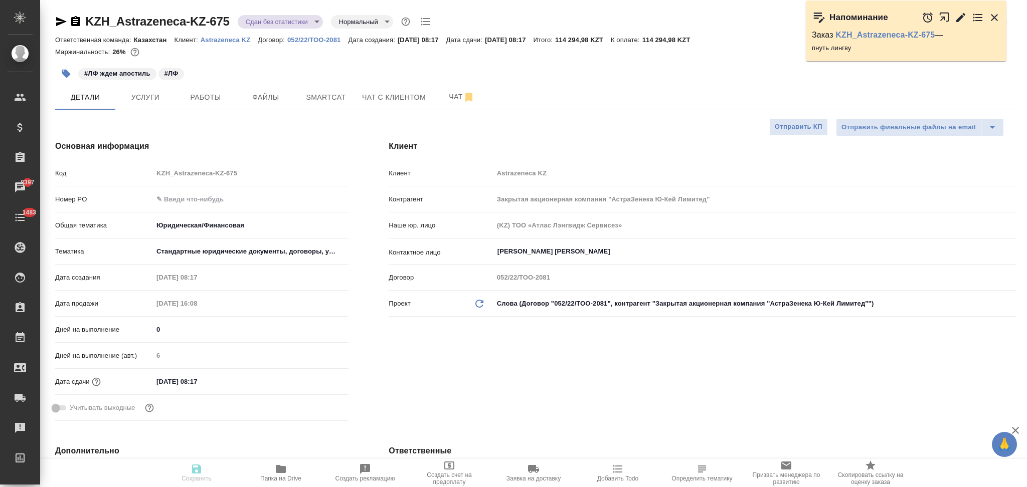
type textarea "x"
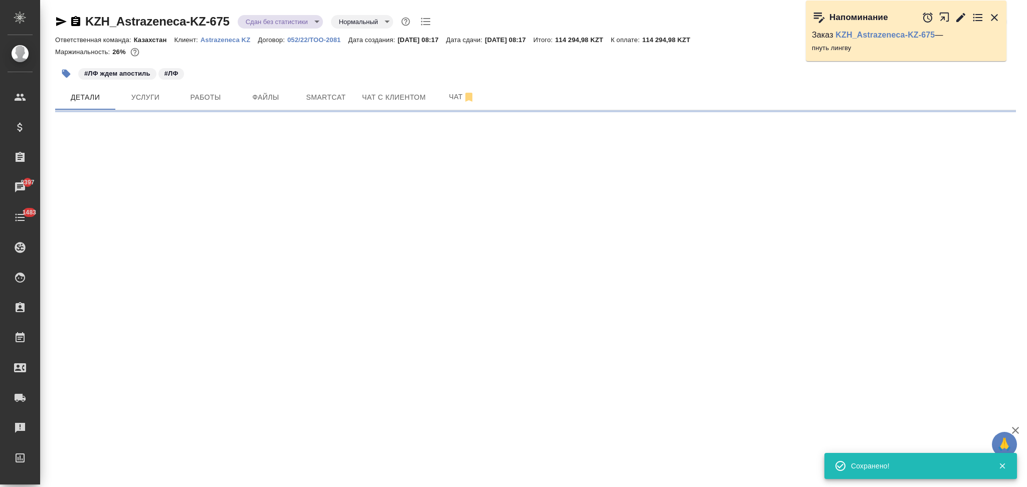
select select "RU"
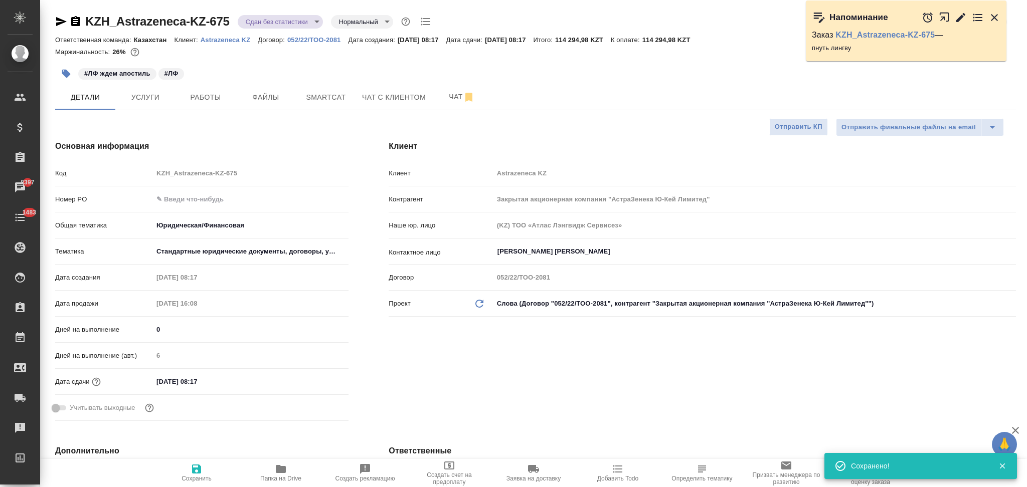
type textarea "x"
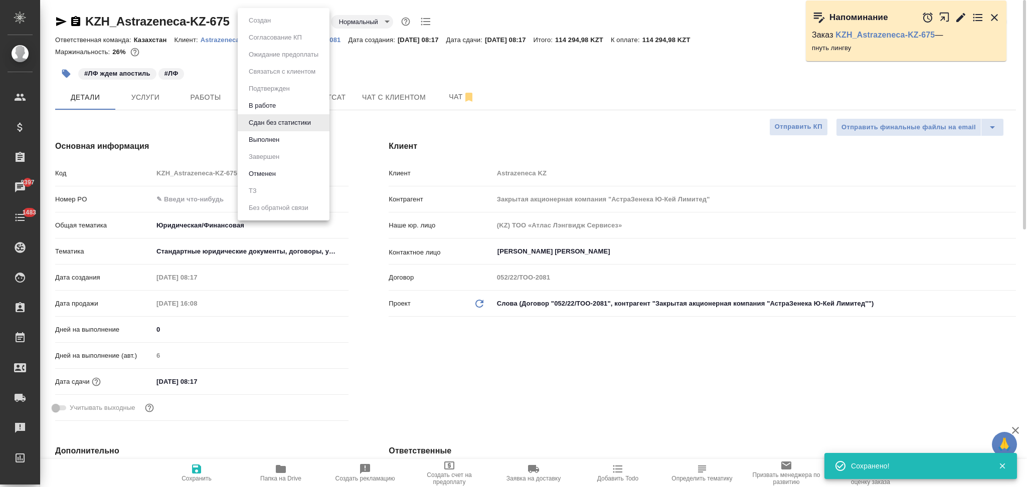
click at [265, 23] on body "🙏 .cls-1 fill:#fff; AWATERA Aslanukova Sati Клиенты Спецификации Заказы 8397 Ча…" at bounding box center [513, 243] width 1027 height 487
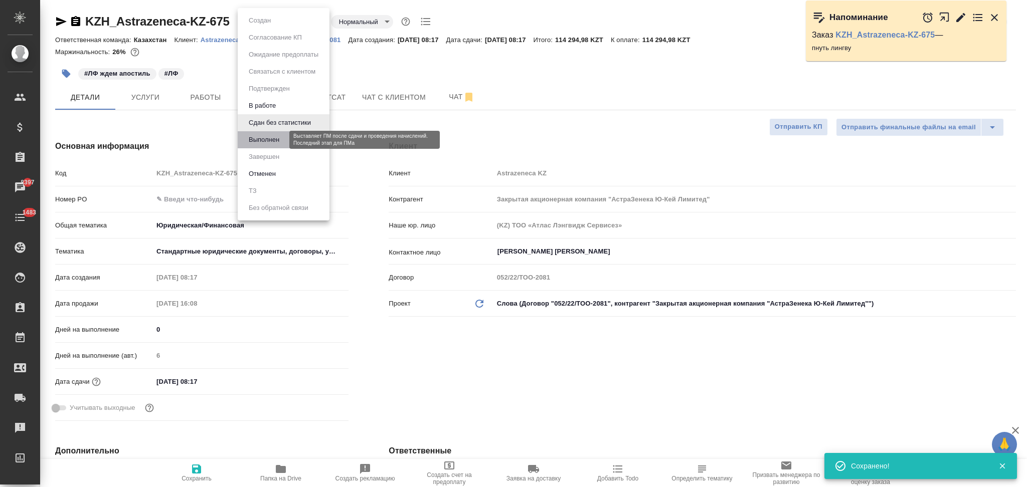
click at [261, 140] on button "Выполнен" at bounding box center [264, 139] width 37 height 11
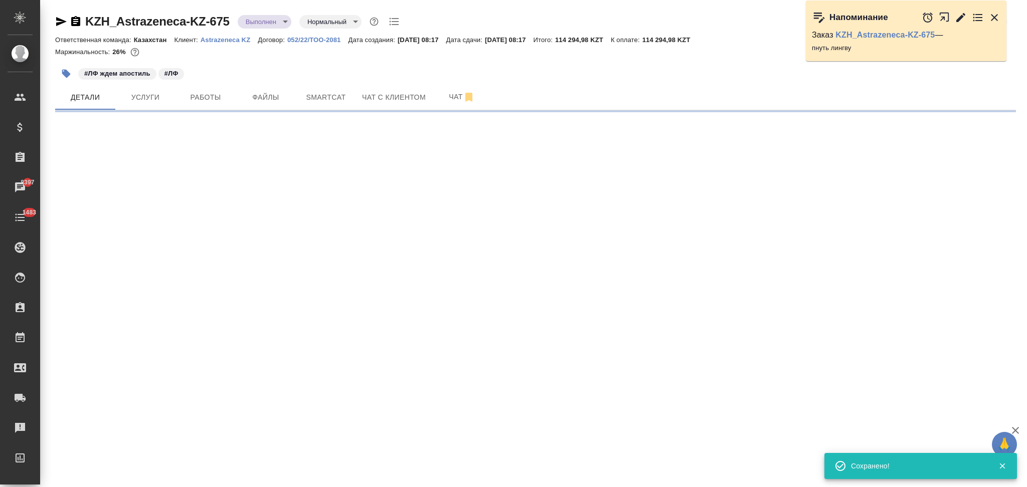
select select "RU"
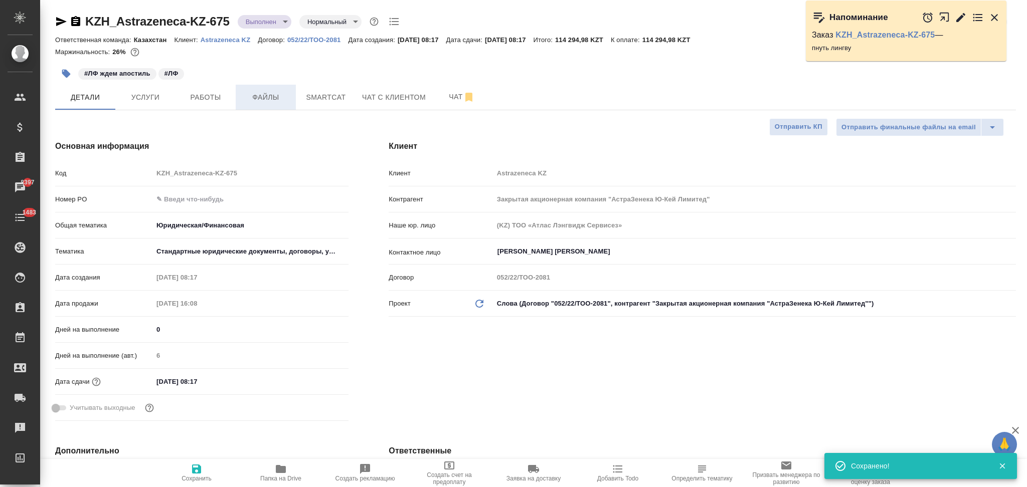
type textarea "x"
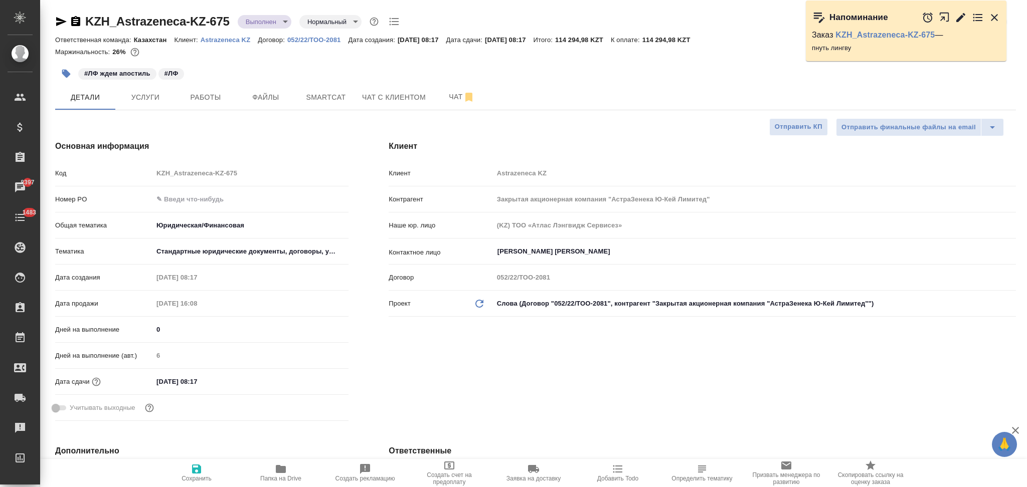
type textarea "x"
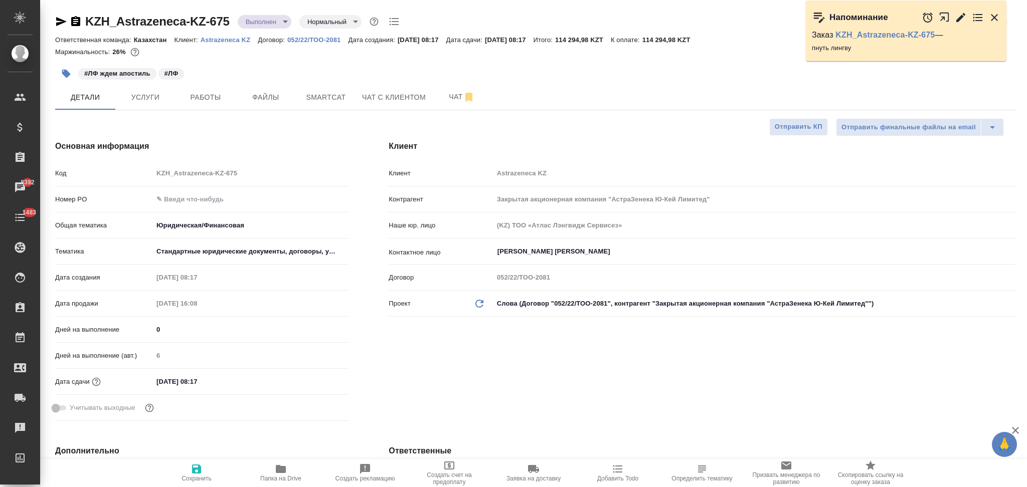
type textarea "x"
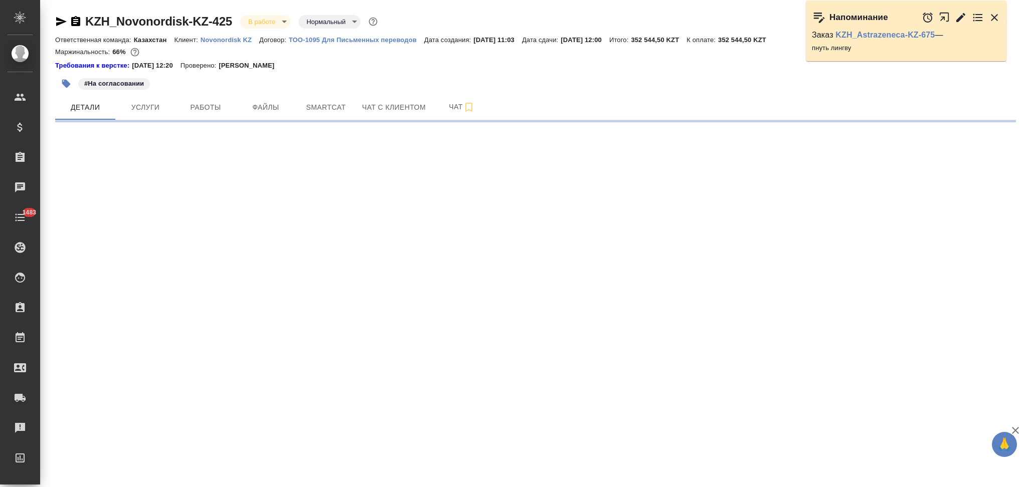
select select "RU"
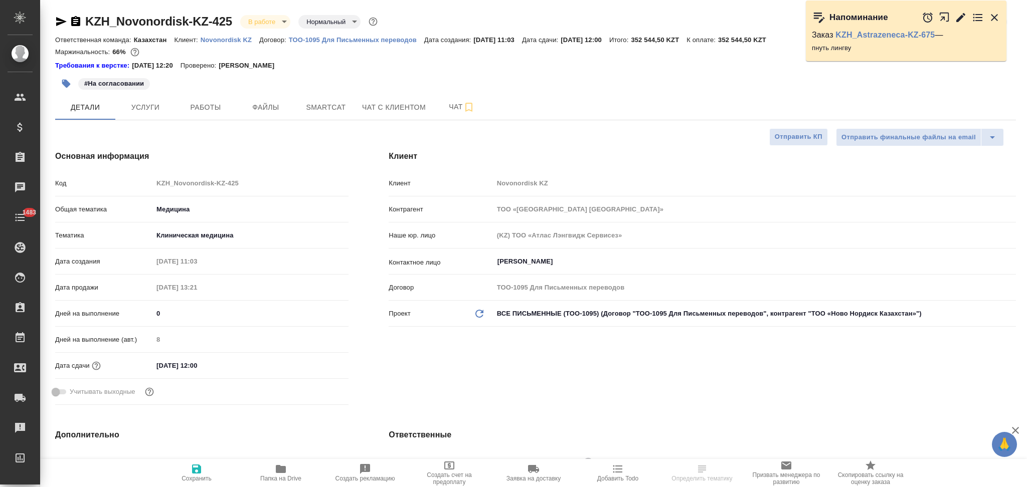
type textarea "x"
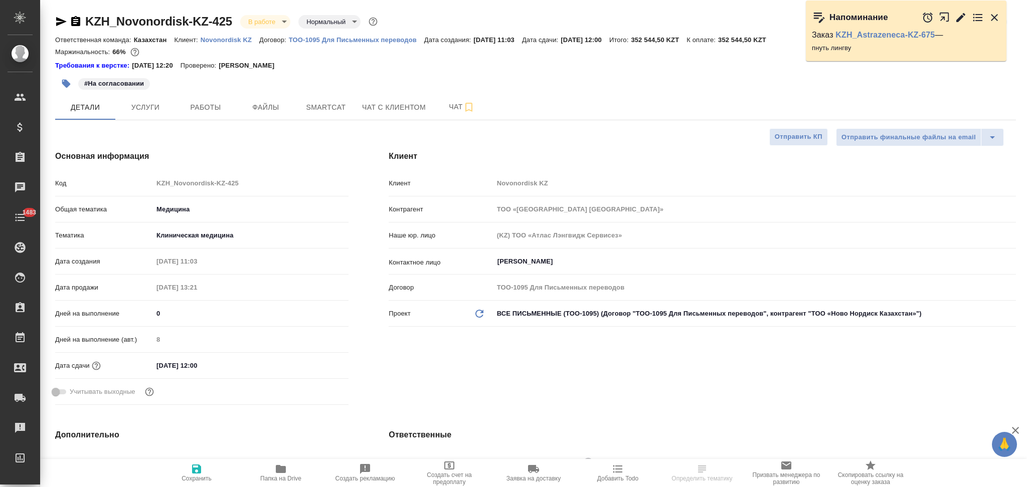
type textarea "x"
drag, startPoint x: 162, startPoint y: 366, endPoint x: 150, endPoint y: 362, distance: 12.7
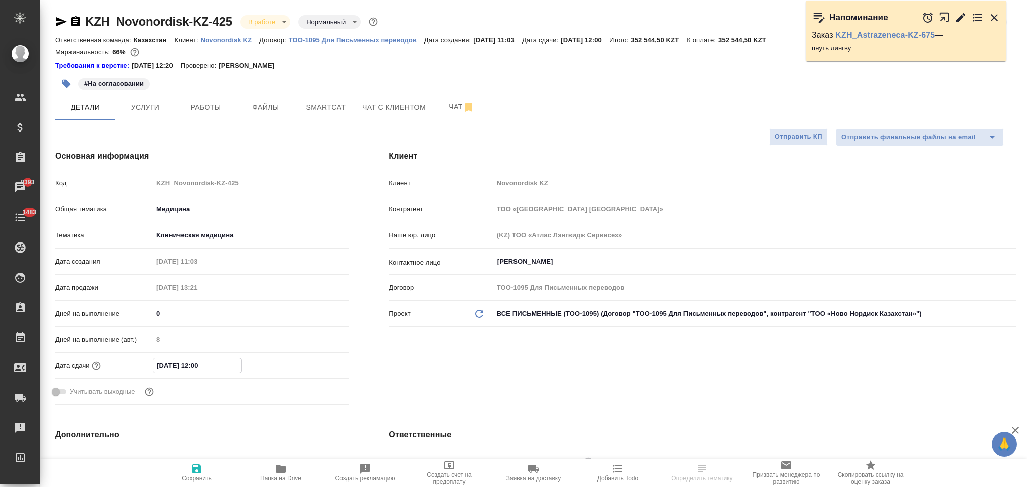
click at [150, 362] on div "Дата сдачи 14.10.2025 12:00" at bounding box center [201, 366] width 293 height 18
type input "21.02.0251 20:0_"
type textarea "x"
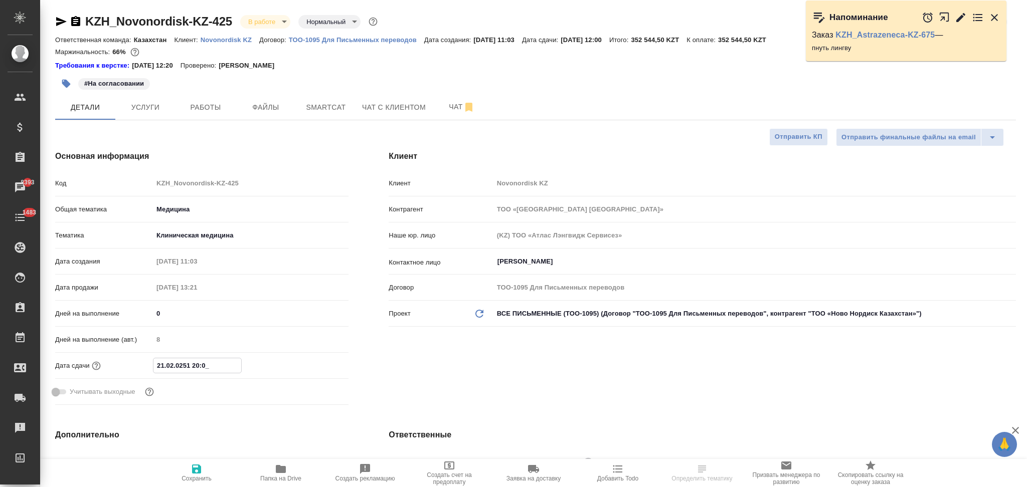
type input "21.10.2025 12:00"
type textarea "x"
type input "21.10.2025 12:00"
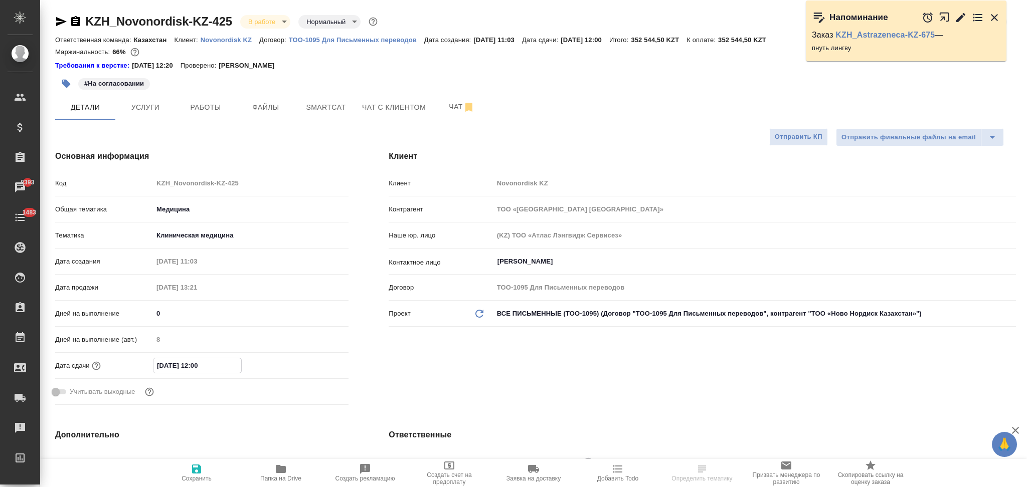
click at [188, 471] on span "Сохранить" at bounding box center [196, 472] width 72 height 19
type textarea "x"
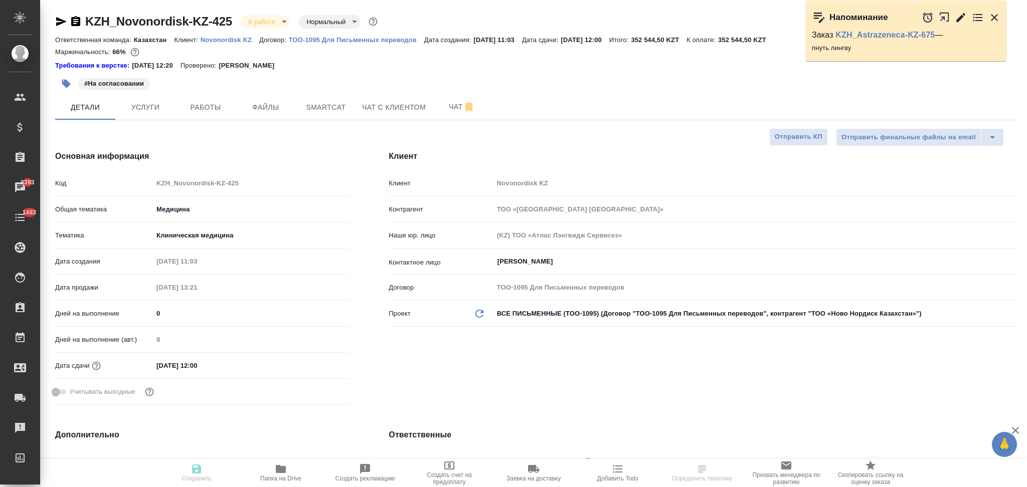
type textarea "x"
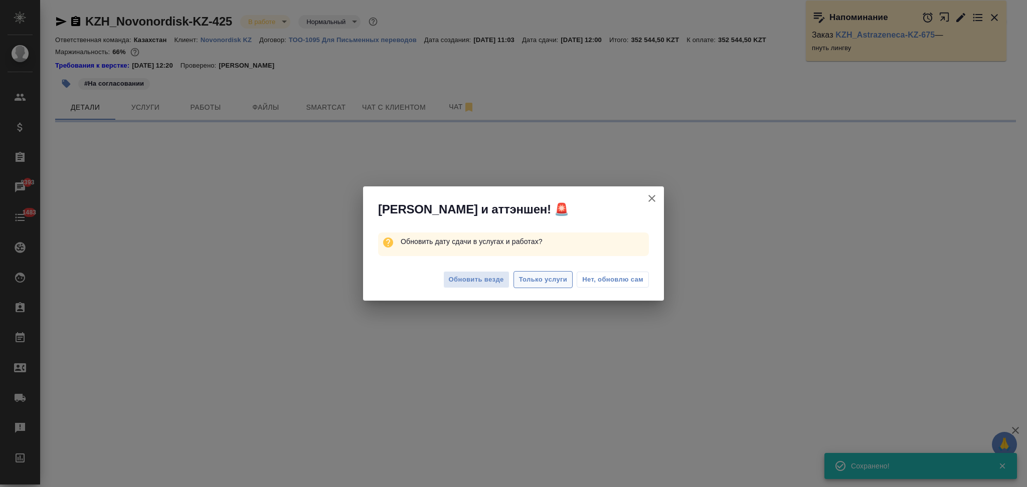
select select "RU"
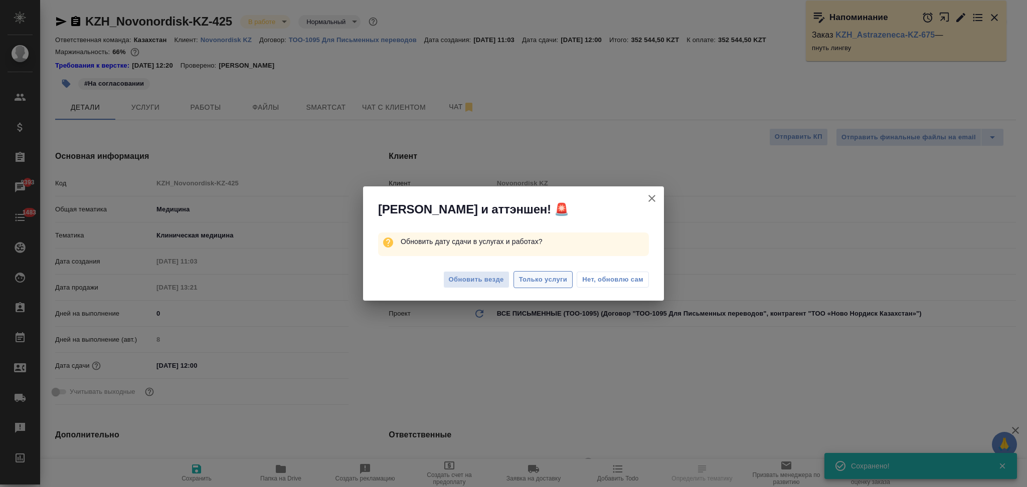
type textarea "x"
click at [534, 281] on span "Только услуги" at bounding box center [543, 280] width 49 height 12
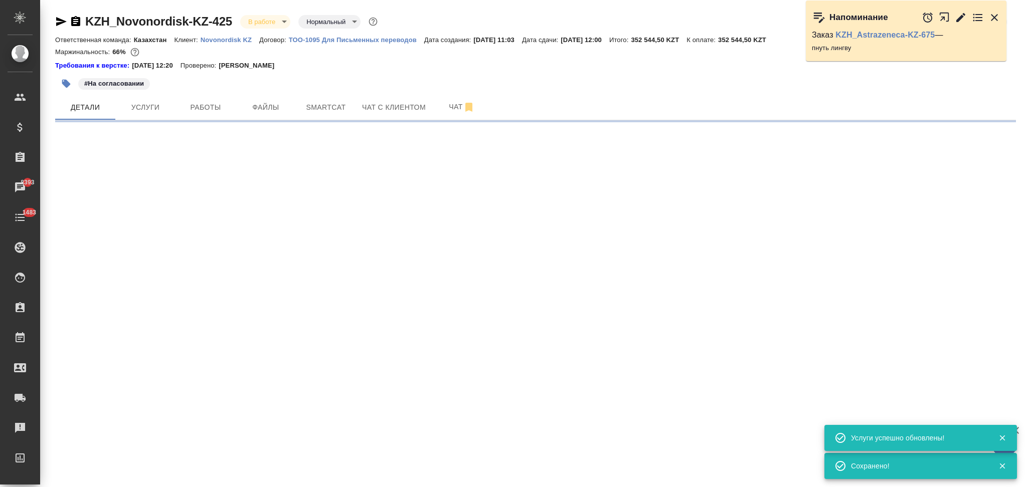
select select "RU"
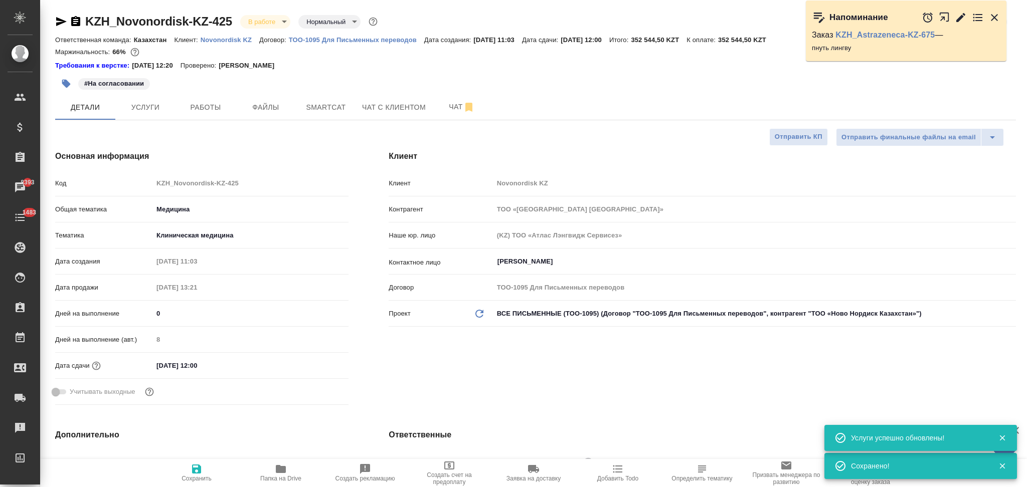
type textarea "x"
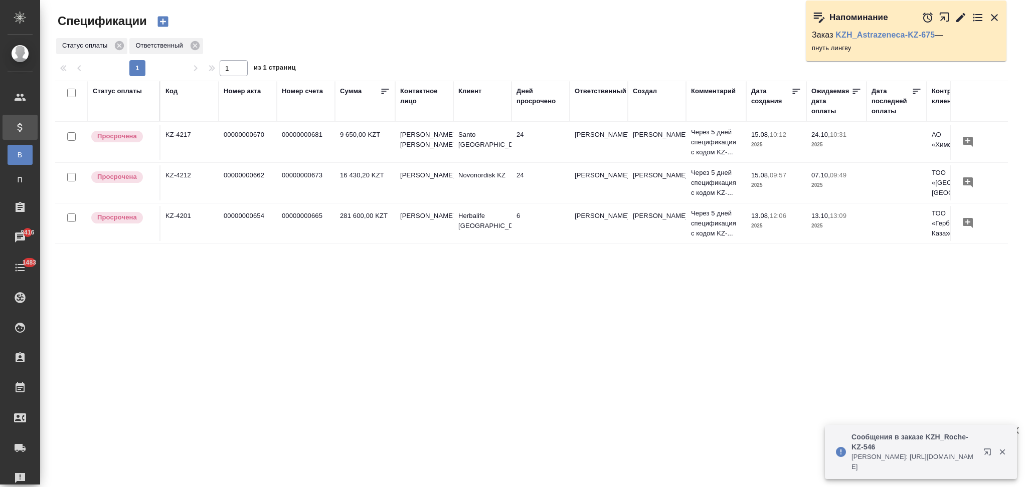
click at [477, 189] on td "Novonordisk KZ" at bounding box center [482, 182] width 58 height 35
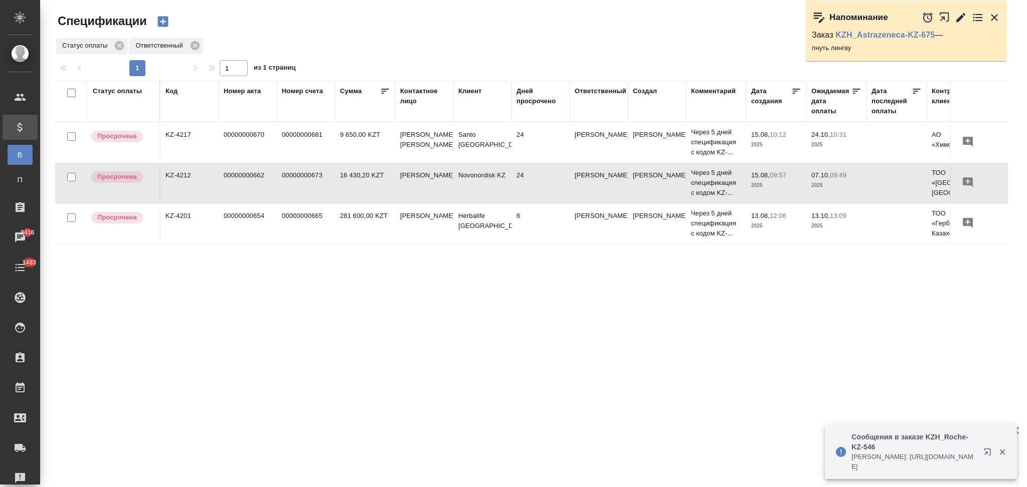
click at [477, 189] on td "Novonordisk KZ" at bounding box center [482, 182] width 58 height 35
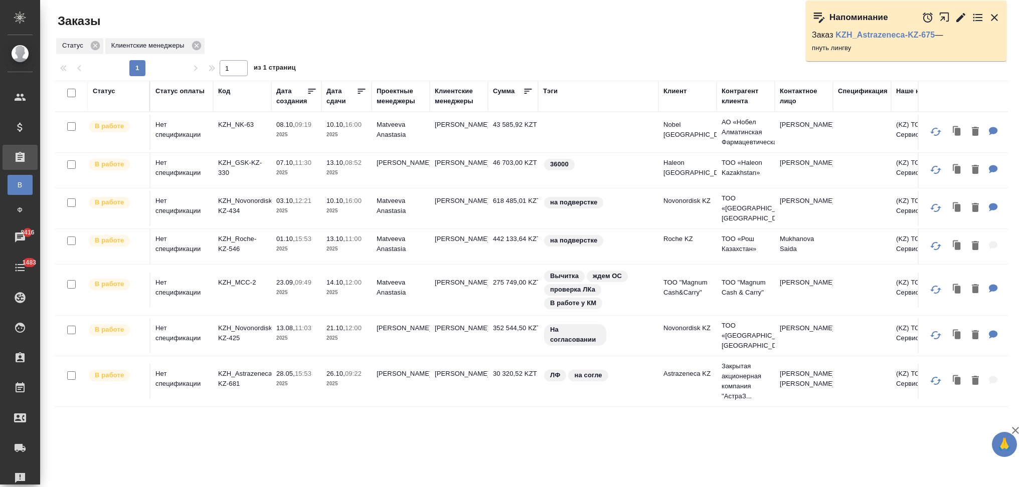
click at [1000, 14] on icon "button" at bounding box center [994, 18] width 12 height 12
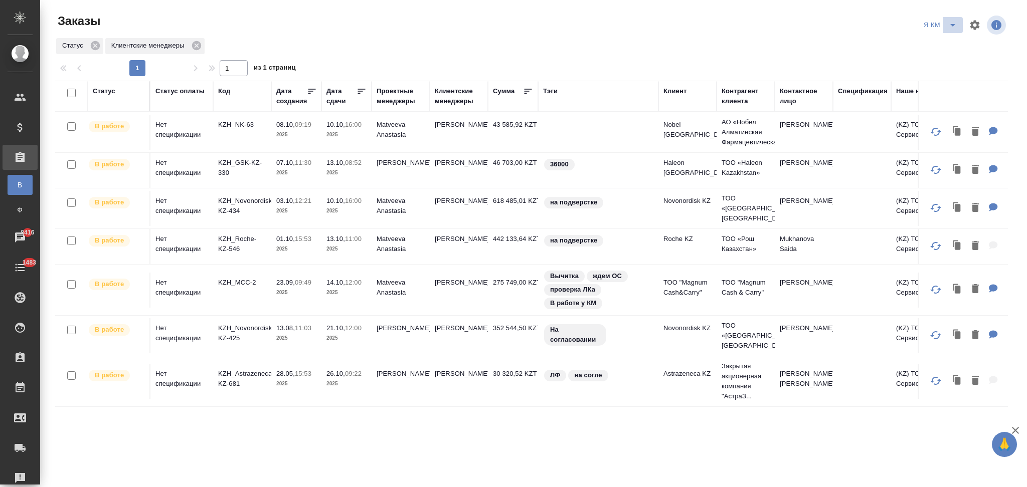
click at [950, 28] on icon "split button" at bounding box center [953, 25] width 12 height 12
click at [930, 77] on li "НЕПОДТВЕРЖДЕНКА" at bounding box center [941, 77] width 87 height 16
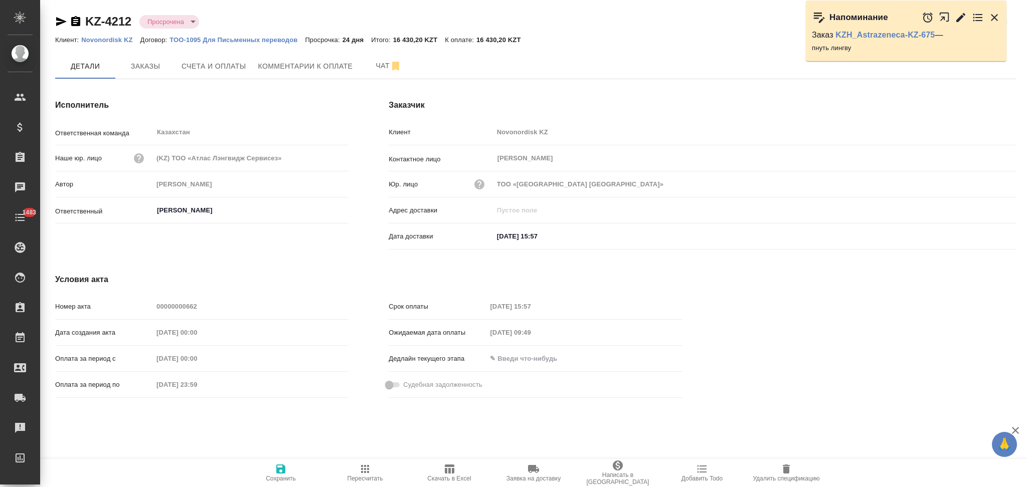
click at [61, 23] on icon "button" at bounding box center [61, 21] width 11 height 9
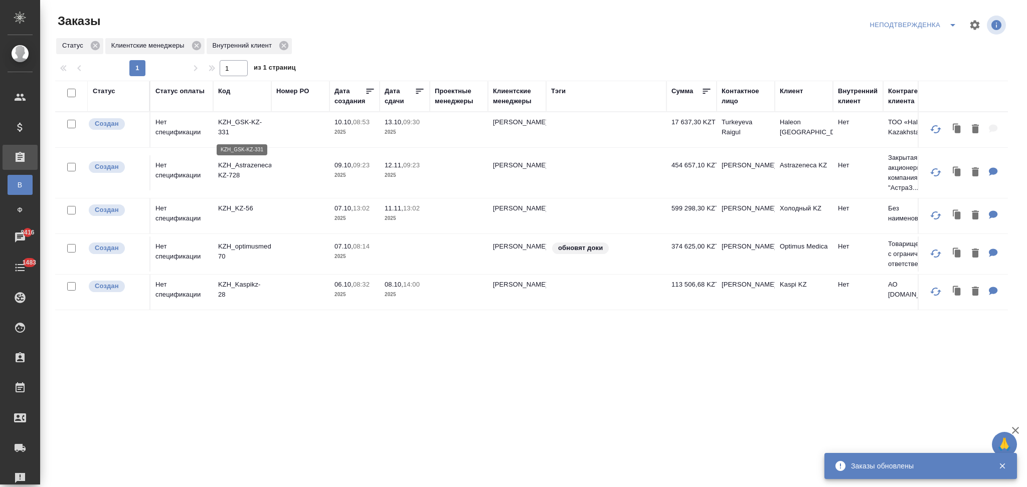
click at [252, 123] on p "KZH_GSK-KZ-331" at bounding box center [242, 127] width 48 height 20
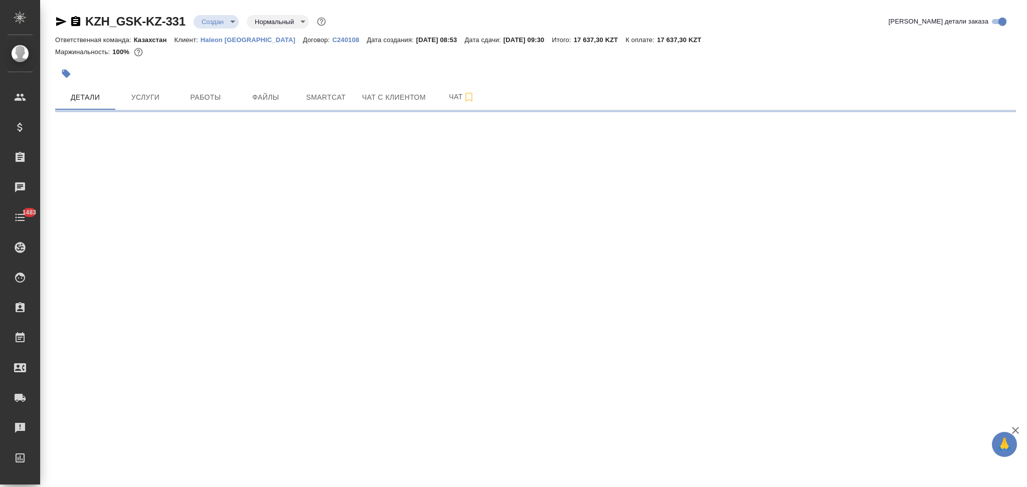
select select "RU"
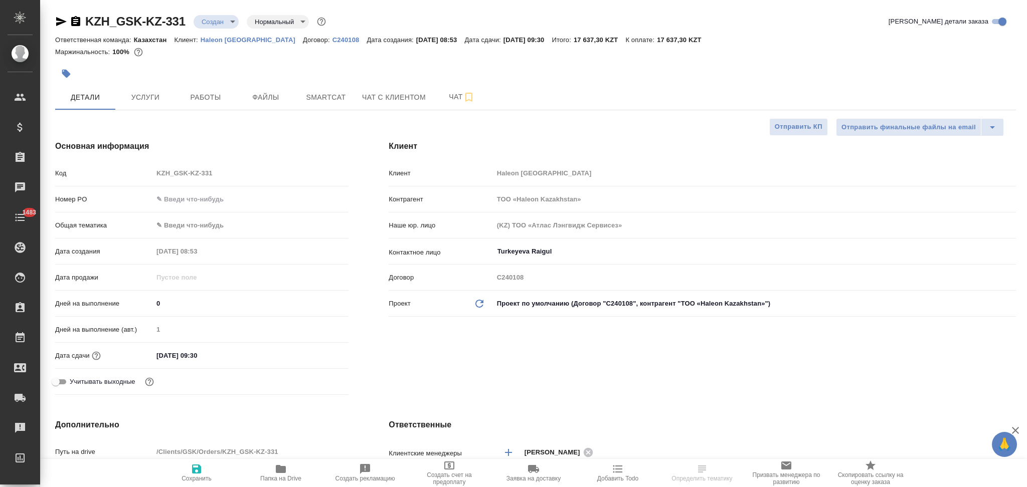
type textarea "x"
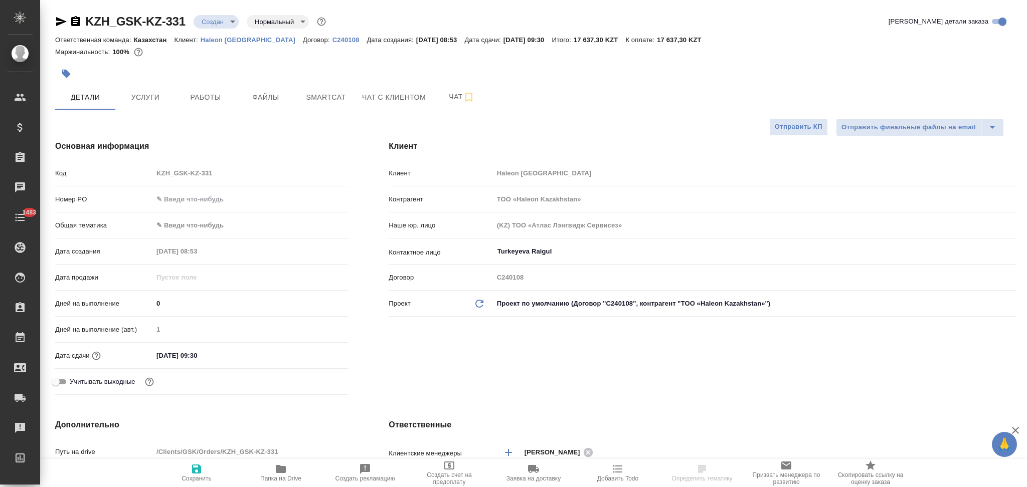
type textarea "x"
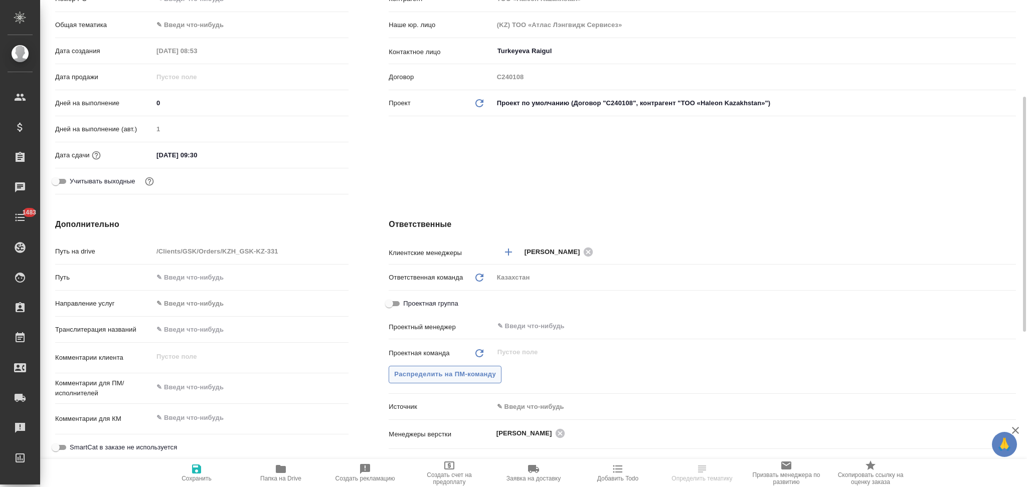
click at [442, 371] on span "Распределить на ПМ-команду" at bounding box center [445, 375] width 102 height 12
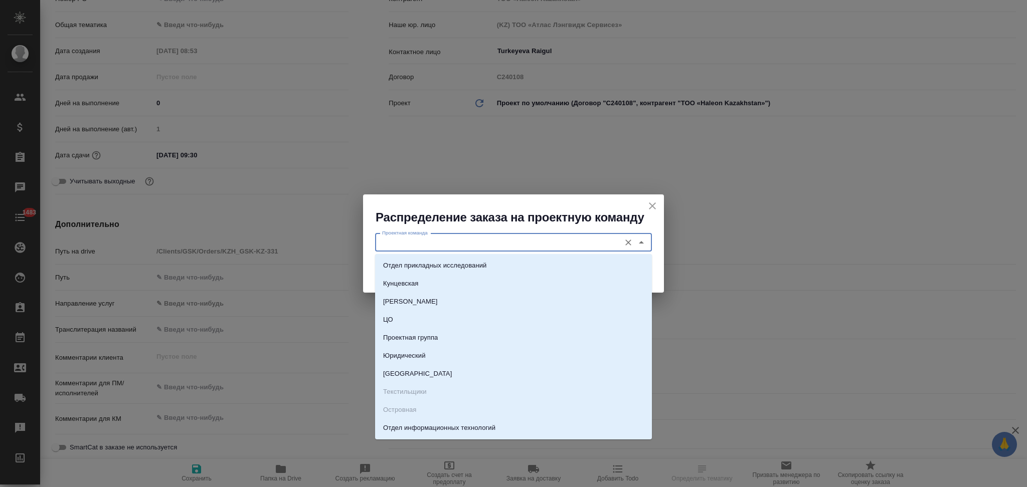
click at [434, 239] on input "Проектная команда" at bounding box center [496, 243] width 237 height 12
click at [409, 355] on p "Юридический" at bounding box center [404, 356] width 43 height 10
type input "Юридический"
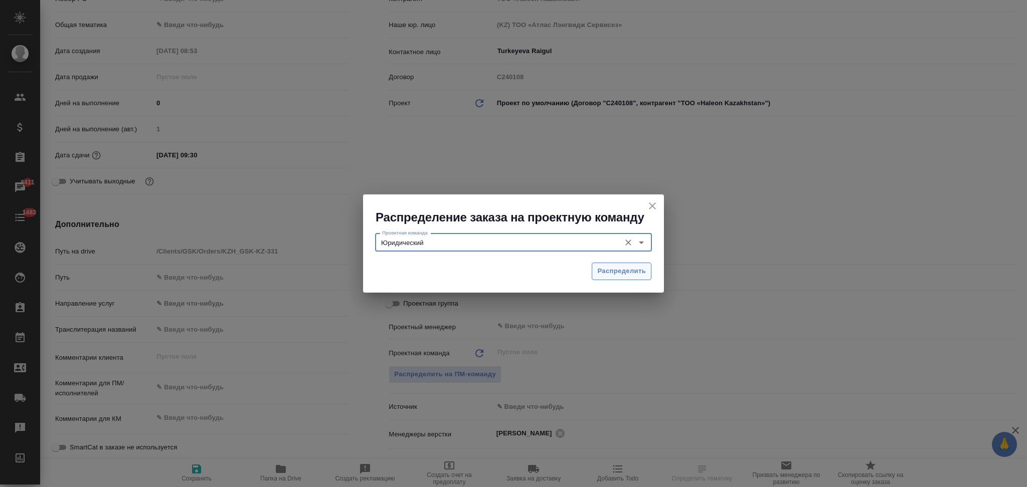
click at [618, 270] on span "Распределить" at bounding box center [621, 272] width 49 height 12
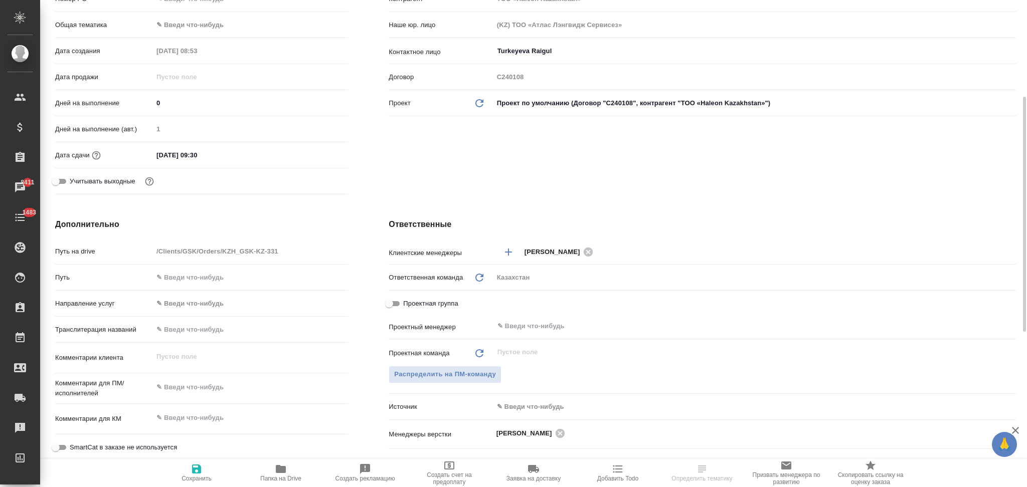
type textarea "x"
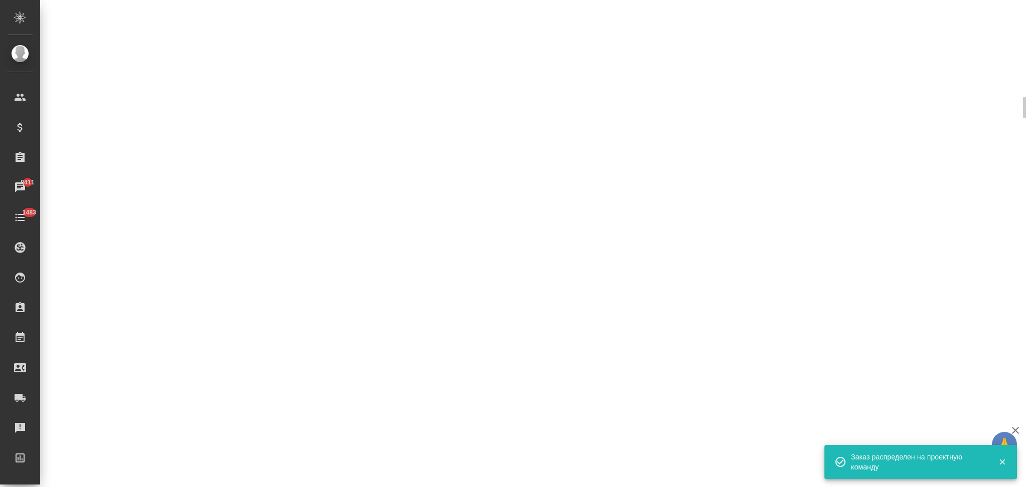
select select "RU"
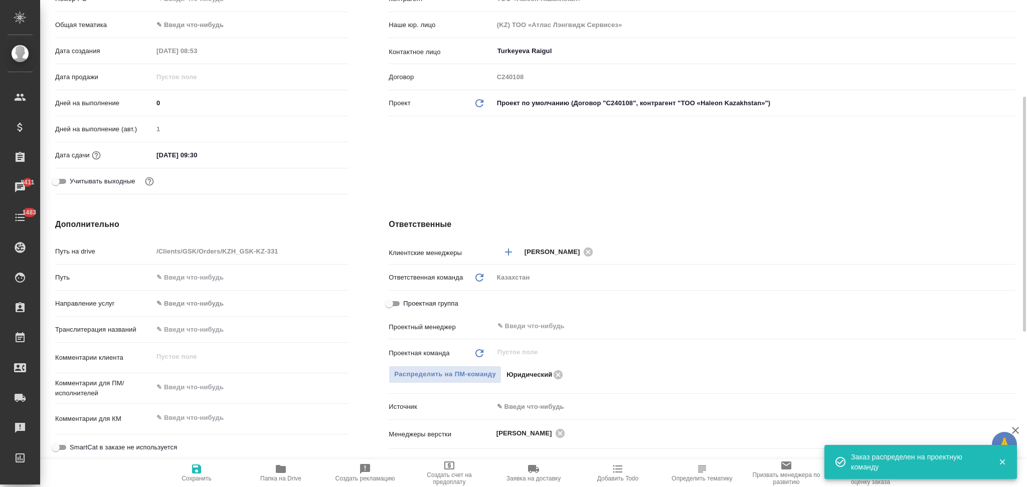
drag, startPoint x: 198, startPoint y: 154, endPoint x: 192, endPoint y: 149, distance: 7.8
type textarea "x"
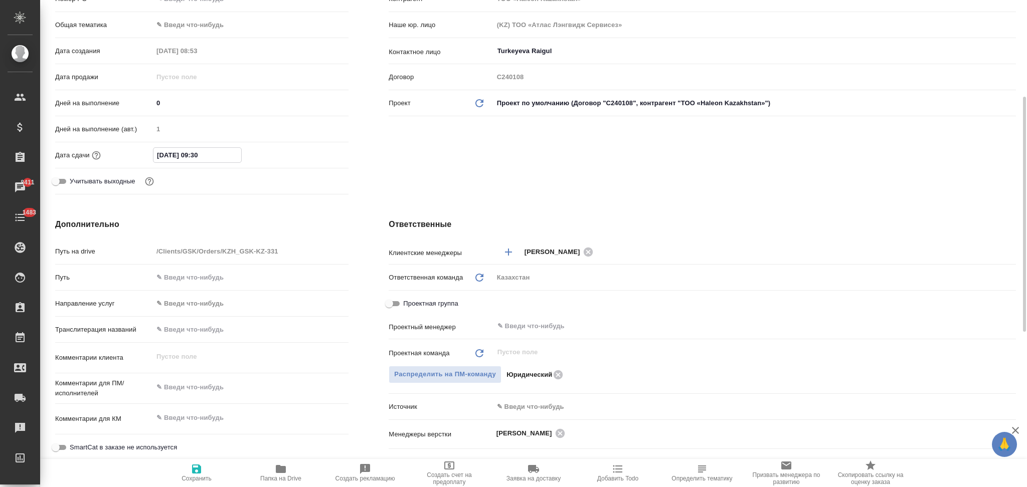
drag, startPoint x: 193, startPoint y: 153, endPoint x: 198, endPoint y: 152, distance: 5.2
click at [198, 152] on input "[DATE] 09:30" at bounding box center [197, 155] width 88 height 15
type input "[DATE] 13:0_"
type textarea "x"
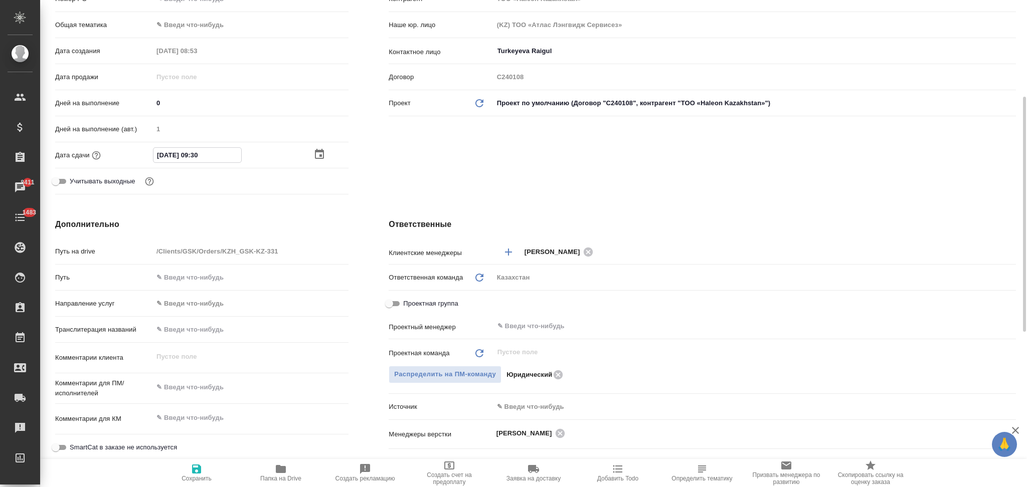
type textarea "x"
type input "[DATE] 10:30"
type textarea "x"
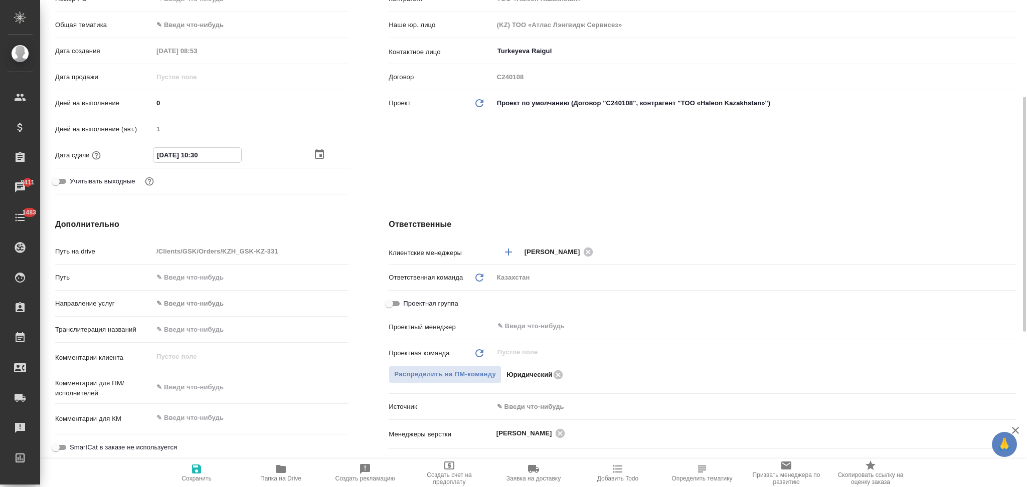
type input "[DATE] 10:30"
click at [196, 469] on icon "button" at bounding box center [196, 469] width 9 height 9
type textarea "x"
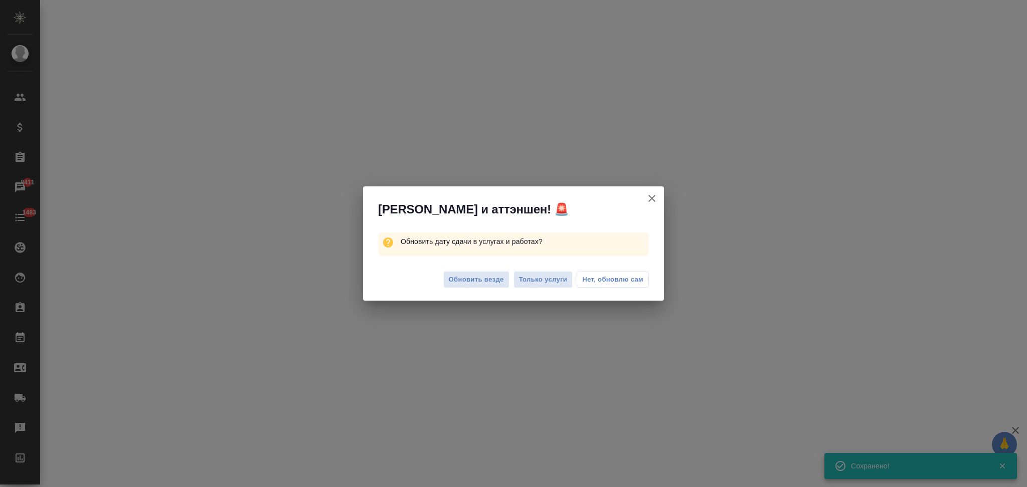
select select "RU"
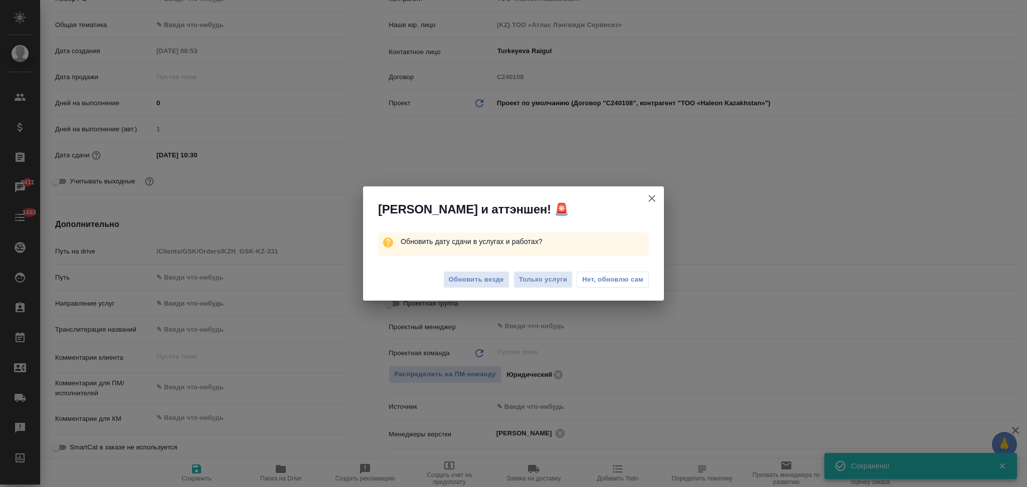
type textarea "x"
click at [539, 285] on span "Только услуги" at bounding box center [543, 280] width 49 height 12
type textarea "x"
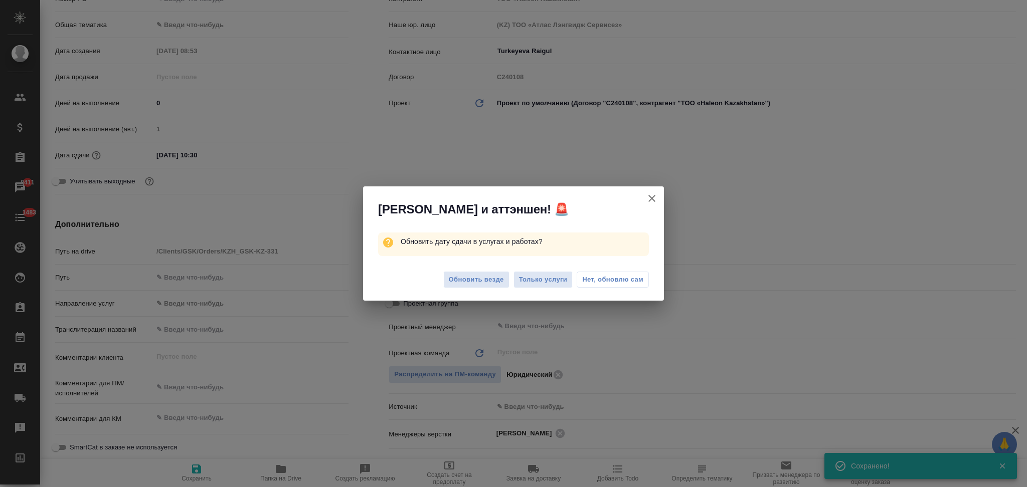
type textarea "x"
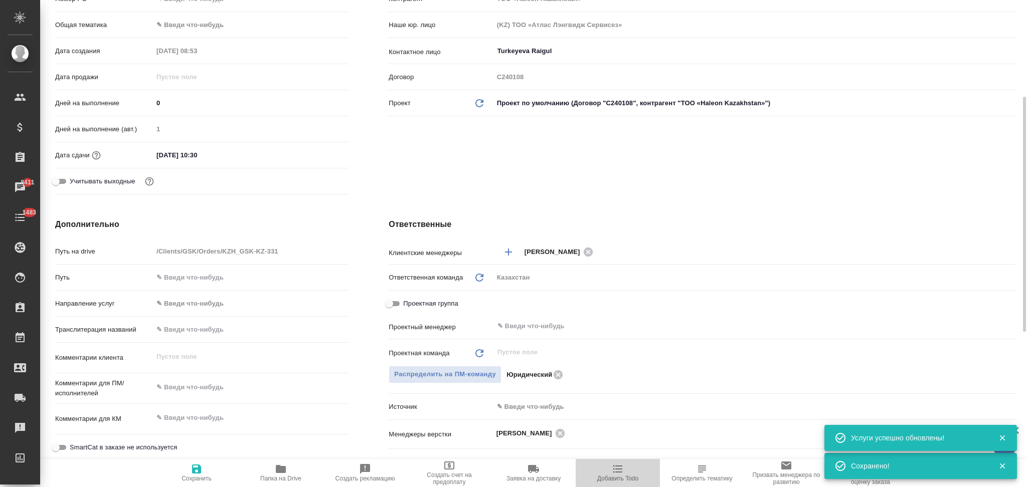
click at [621, 466] on icon "button" at bounding box center [618, 469] width 12 height 12
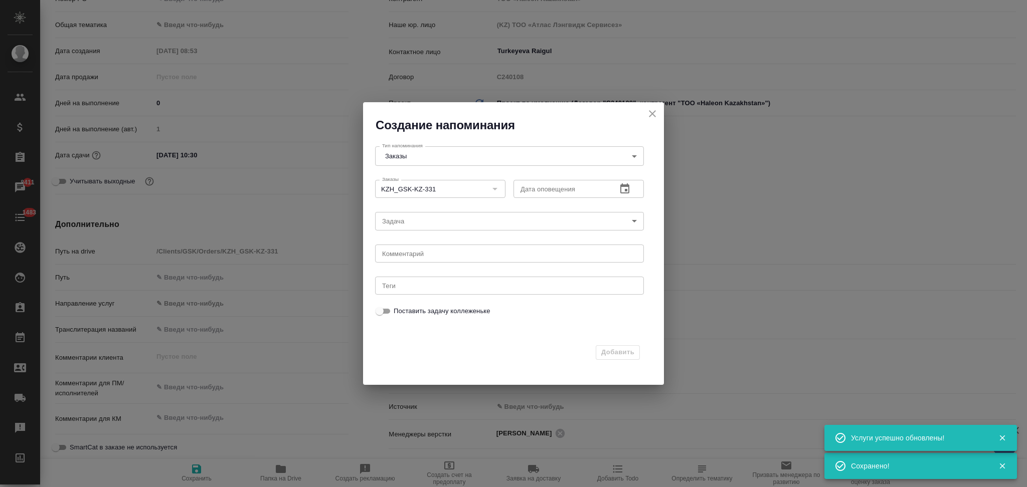
click at [623, 192] on icon "button" at bounding box center [625, 189] width 12 height 12
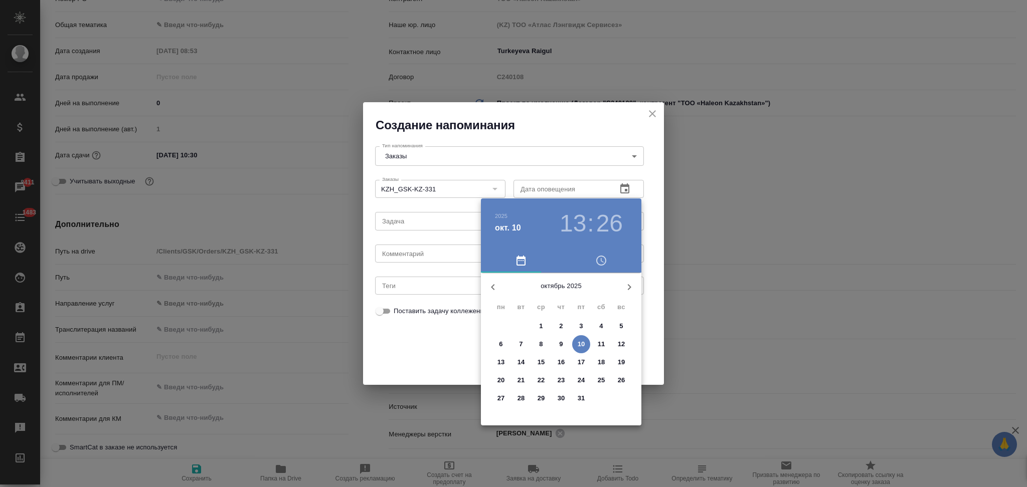
click at [499, 360] on p "13" at bounding box center [501, 363] width 8 height 10
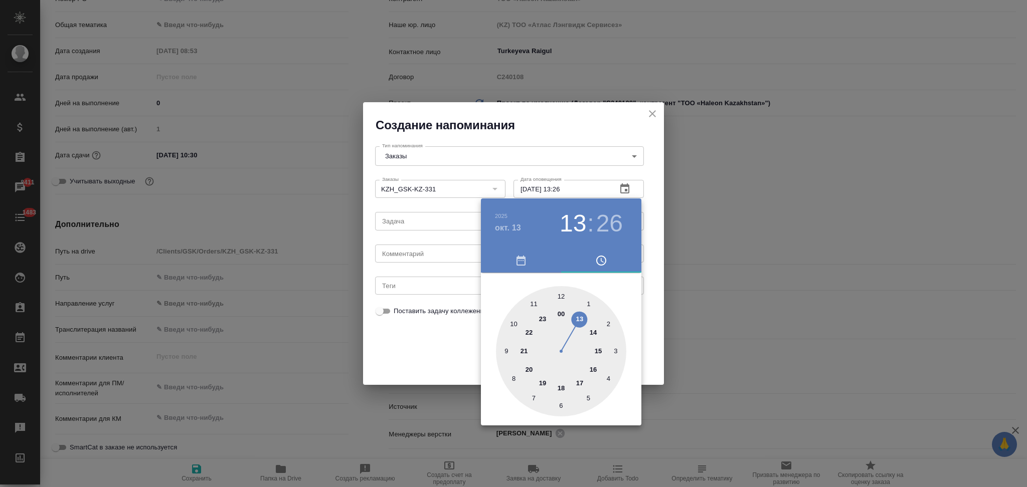
click at [506, 348] on div at bounding box center [561, 351] width 130 height 130
click at [560, 294] on div at bounding box center [561, 351] width 130 height 130
type input "[DATE] 09:00"
drag, startPoint x: 431, startPoint y: 369, endPoint x: 422, endPoint y: 335, distance: 34.3
click at [430, 368] on div at bounding box center [513, 243] width 1027 height 487
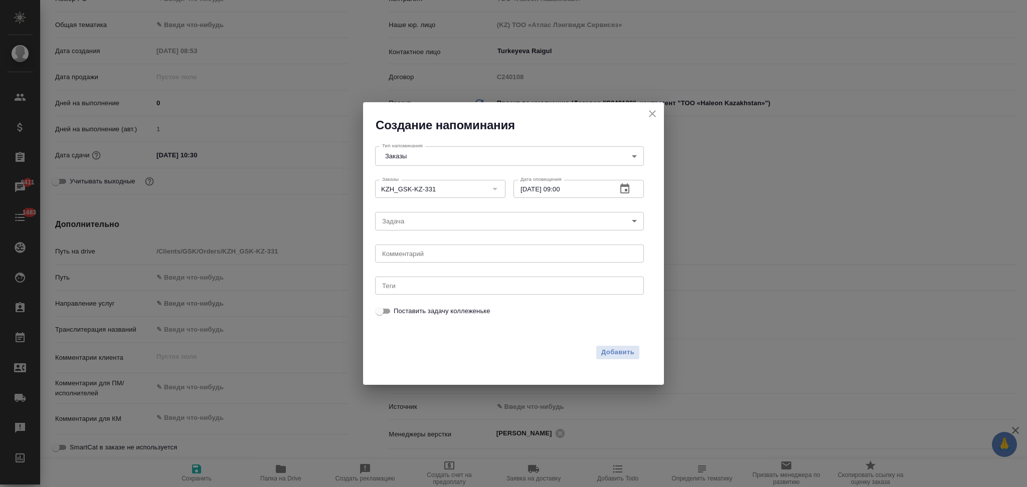
click at [416, 223] on body "🙏 .cls-1 fill:#fff; AWATERA Aslanukova Sati Клиенты Спецификации Заказы 8411 Ча…" at bounding box center [513, 243] width 1027 height 487
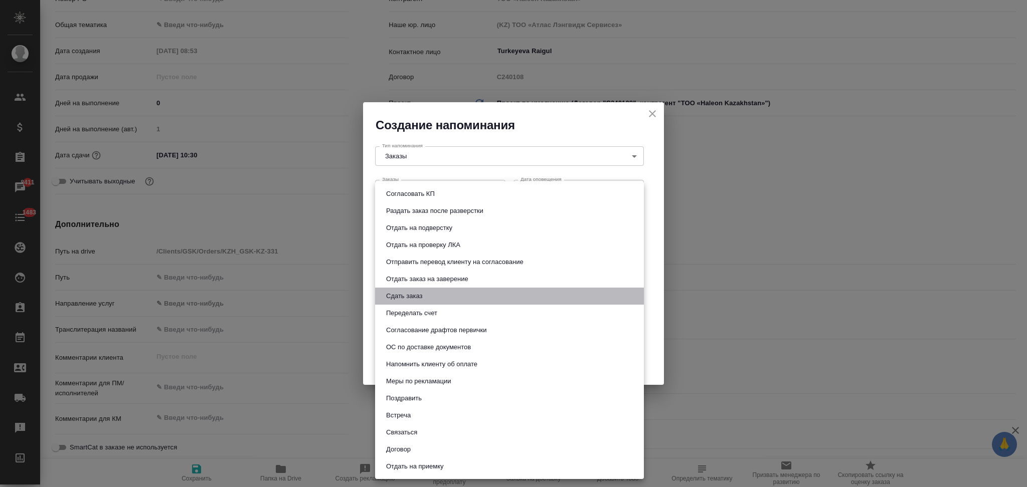
click at [417, 295] on button "Сдать заказ" at bounding box center [404, 296] width 42 height 11
type input "Сдать заказ"
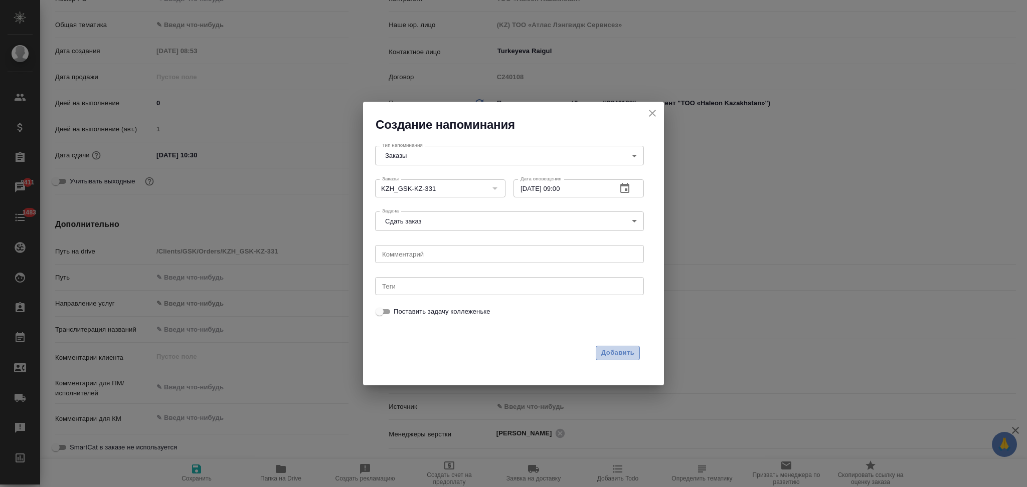
click at [603, 355] on span "Добавить" at bounding box center [617, 354] width 33 height 12
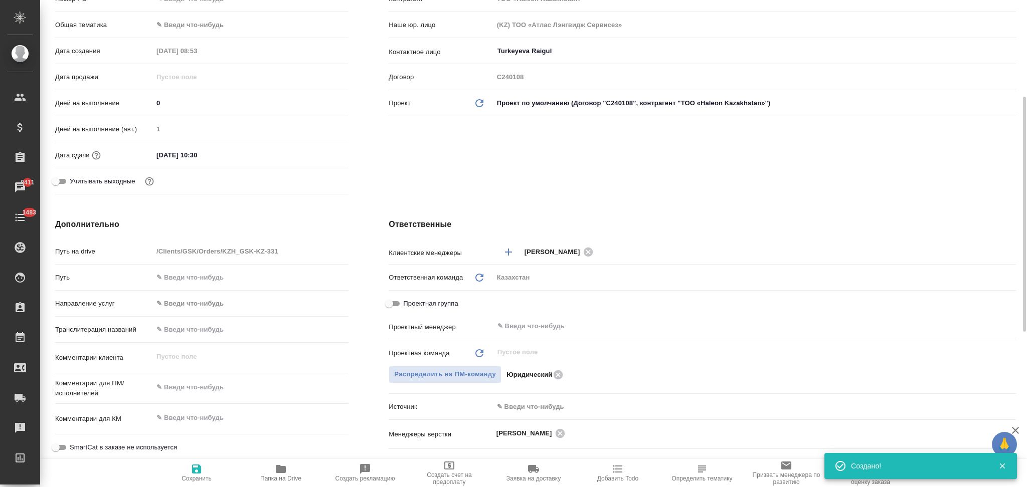
type textarea "x"
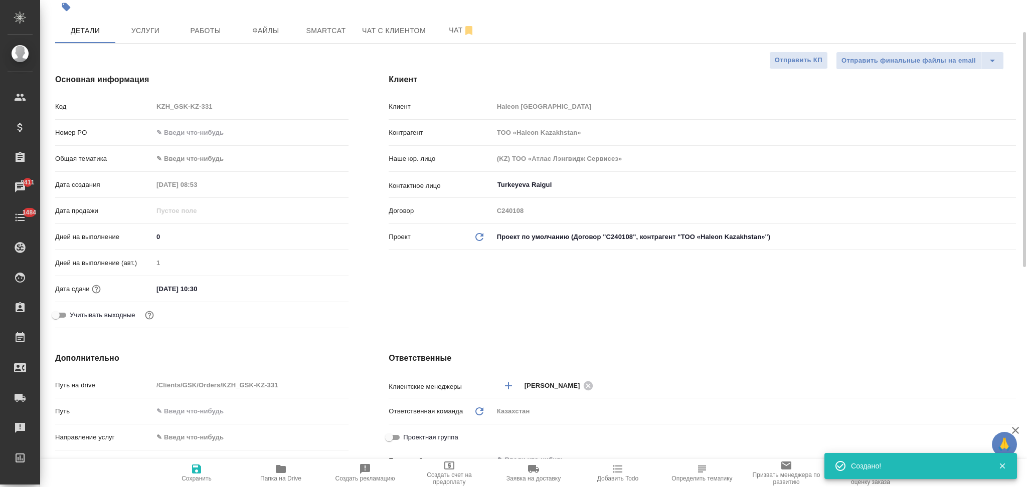
scroll to position [0, 0]
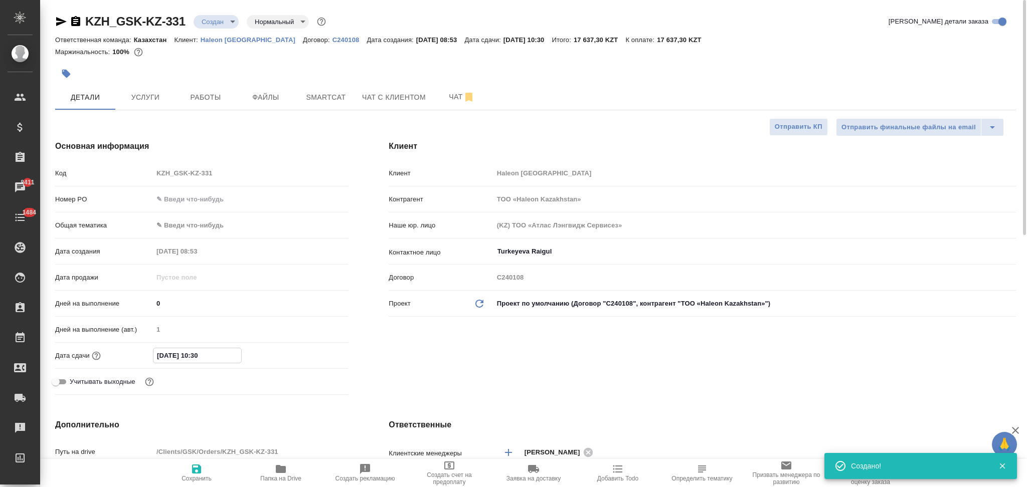
drag, startPoint x: 205, startPoint y: 357, endPoint x: 203, endPoint y: 352, distance: 5.4
click at [203, 352] on input "[DATE] 10:30" at bounding box center [197, 356] width 88 height 15
type input "[DATE] 10:00"
type textarea "x"
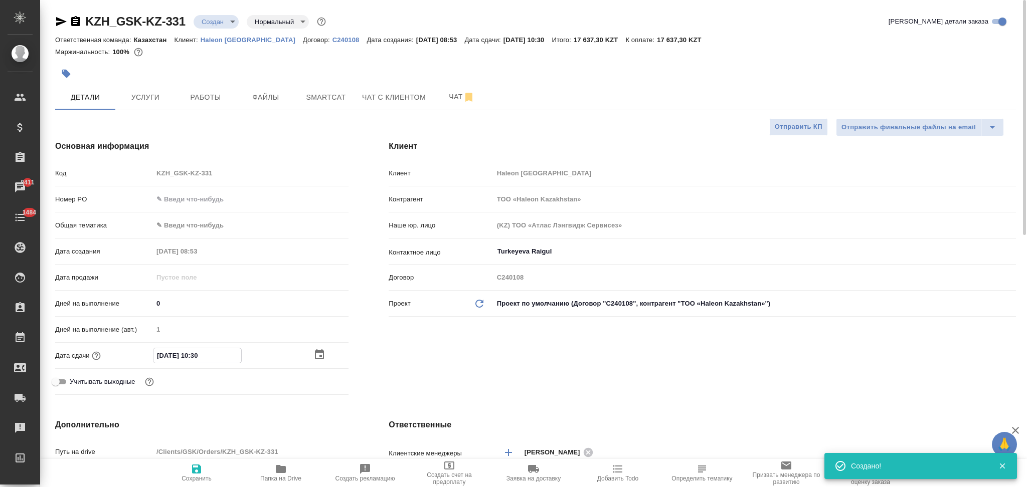
type textarea "x"
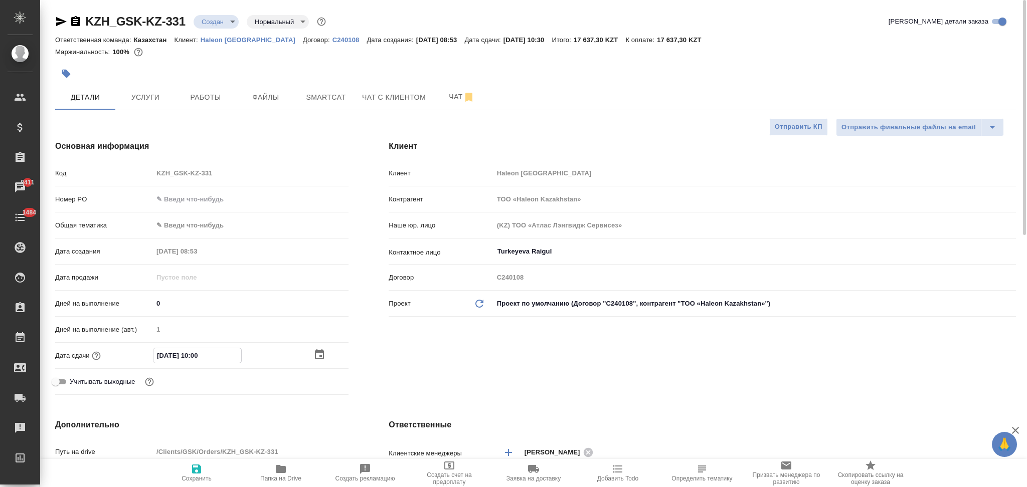
type input "[DATE] 10:00"
click at [201, 468] on icon "button" at bounding box center [196, 469] width 9 height 9
type textarea "x"
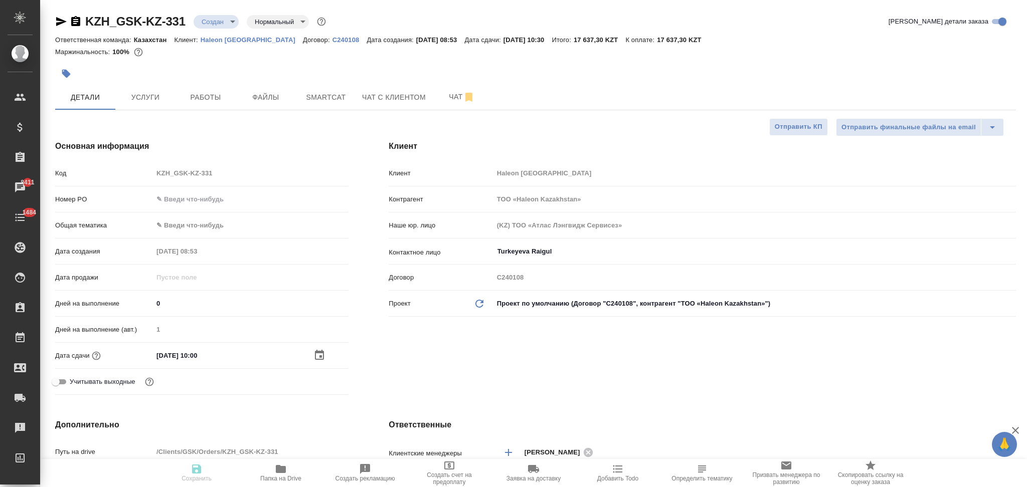
type textarea "x"
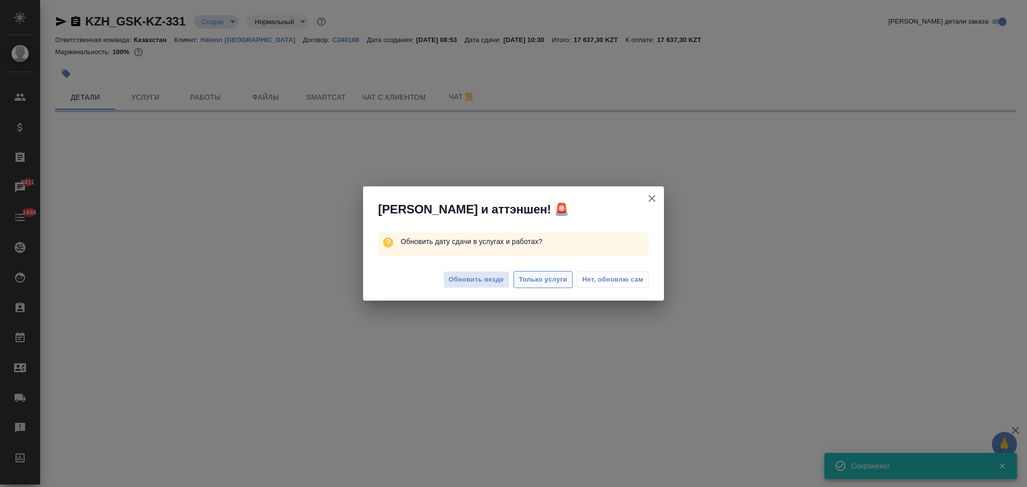
select select "RU"
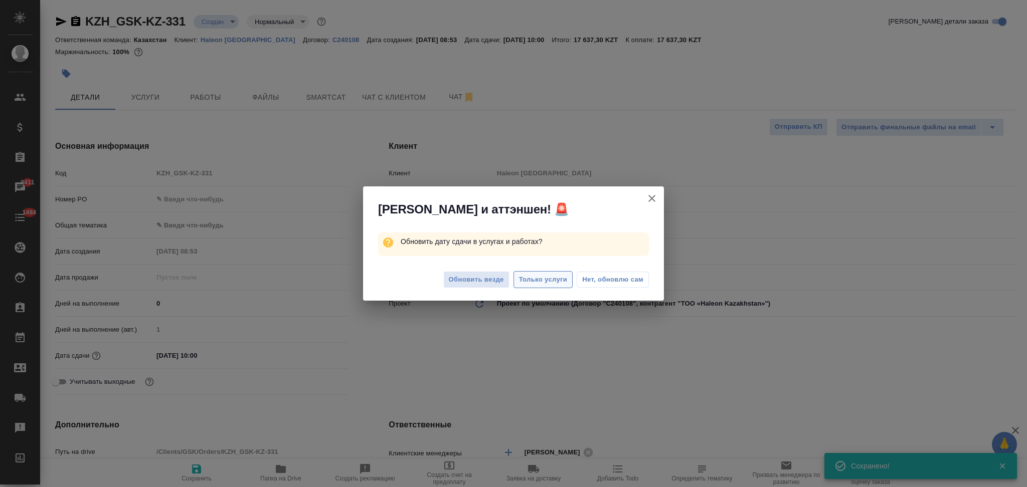
type textarea "x"
click at [540, 273] on button "Только услуги" at bounding box center [544, 280] width 60 height 18
type textarea "x"
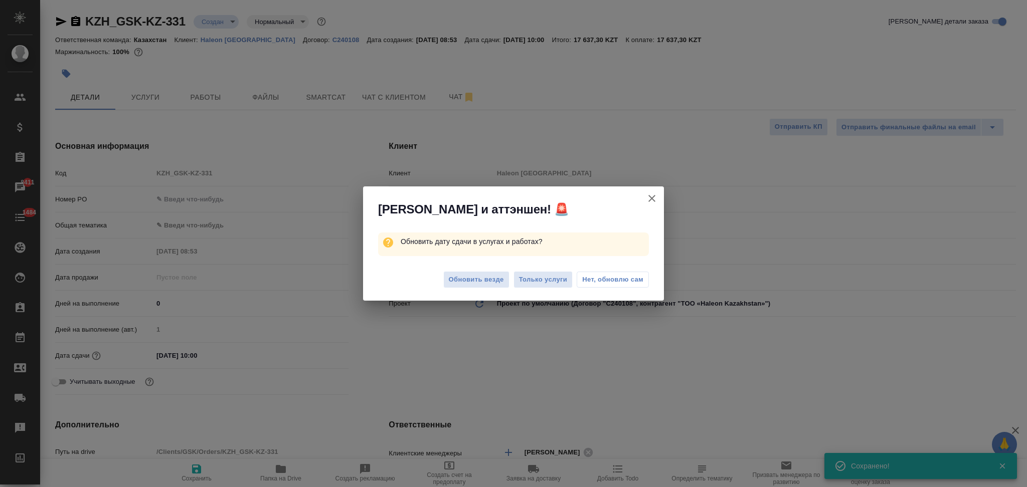
type textarea "x"
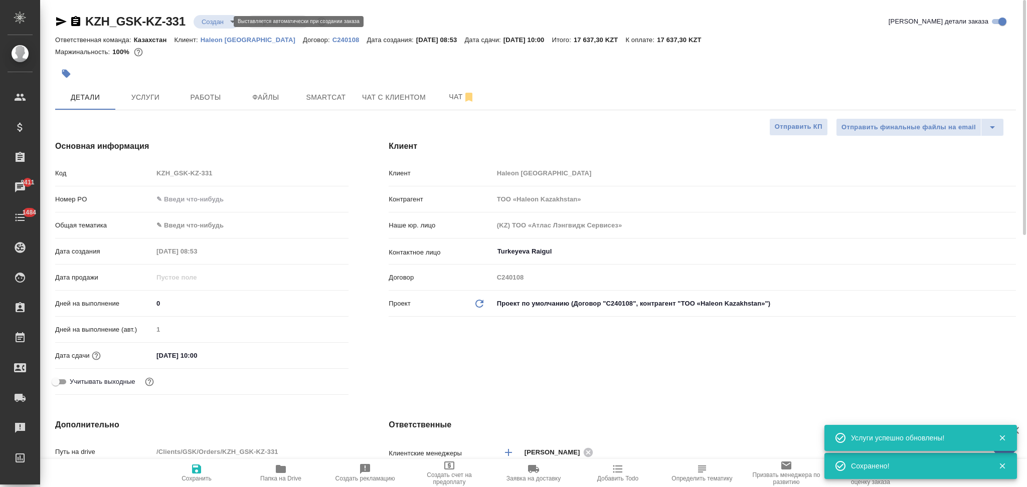
click at [210, 19] on body "🙏 .cls-1 fill:#fff; AWATERA Aslanukova Sati Клиенты Спецификации Заказы 8411 Ча…" at bounding box center [513, 243] width 1027 height 487
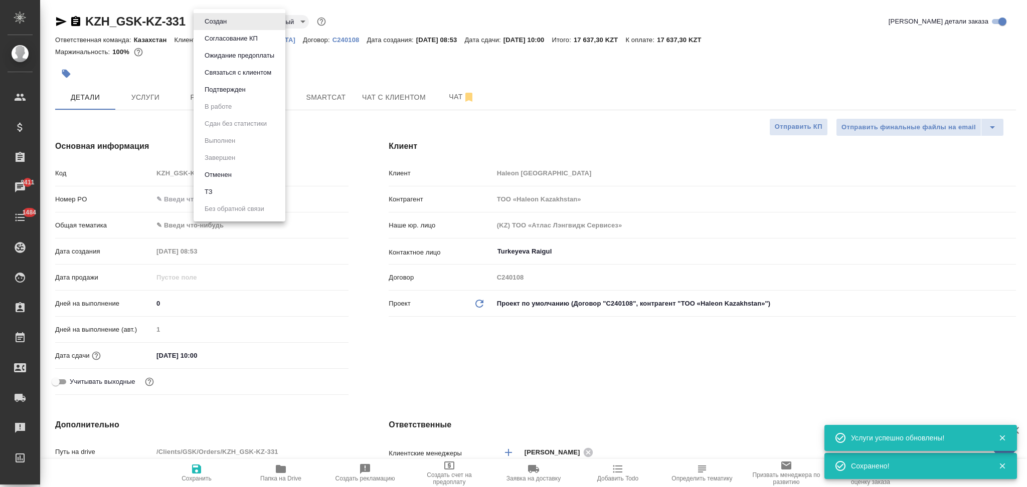
click at [214, 83] on li "Подтвержден" at bounding box center [240, 89] width 92 height 17
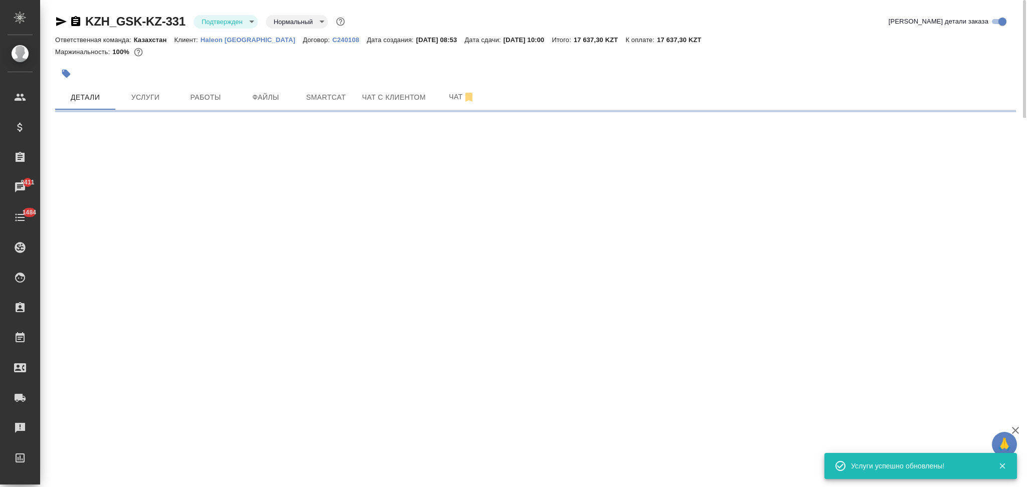
select select "RU"
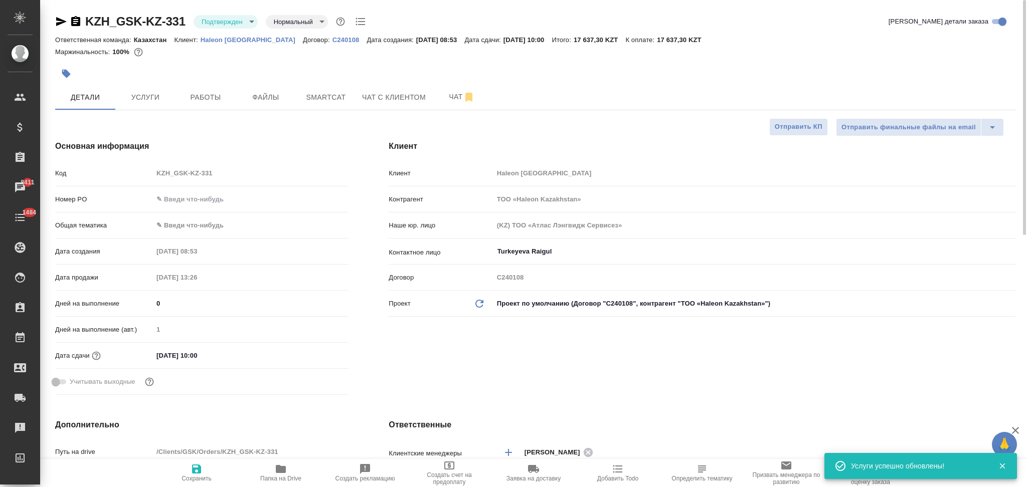
type textarea "x"
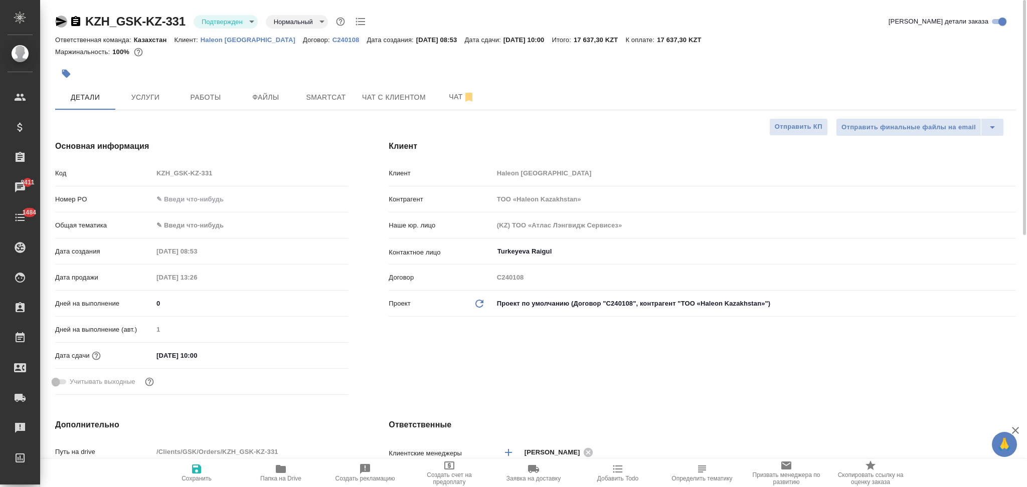
click at [58, 27] on icon "button" at bounding box center [61, 22] width 12 height 12
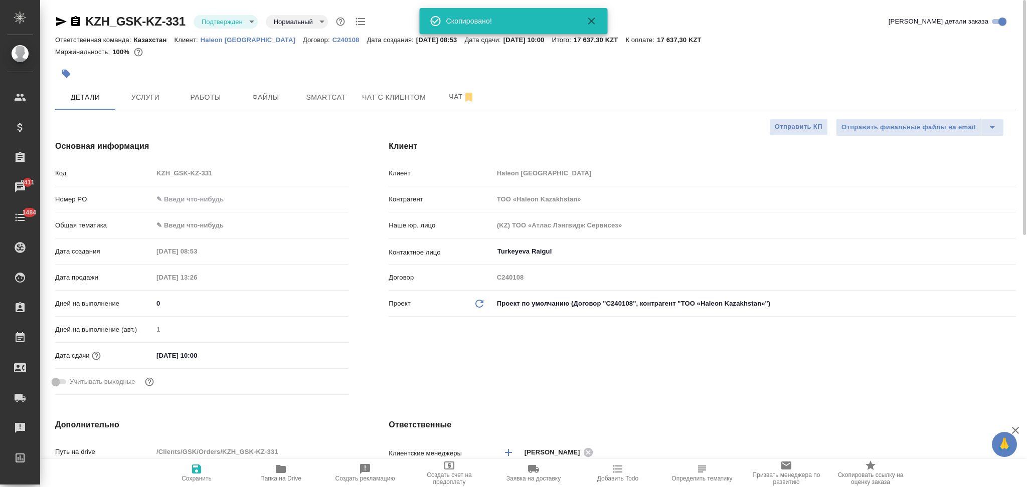
type textarea "x"
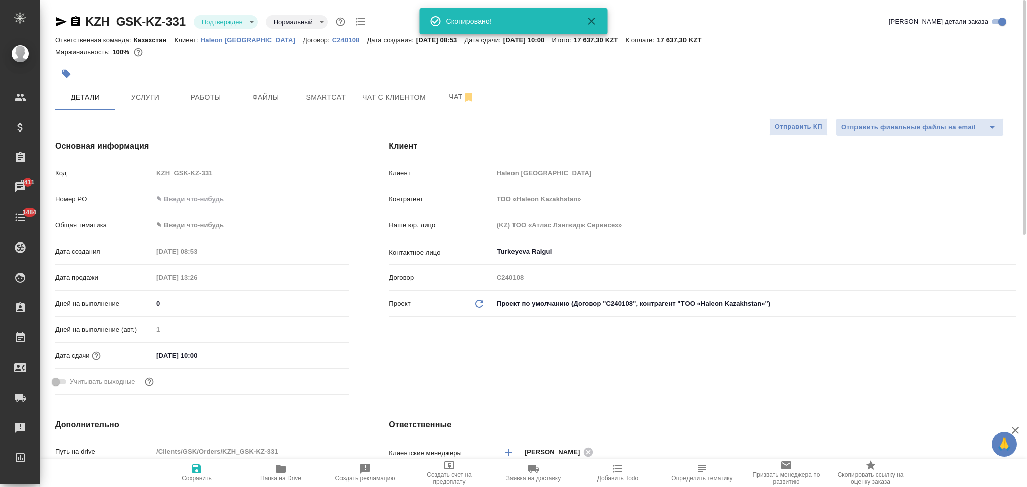
type textarea "x"
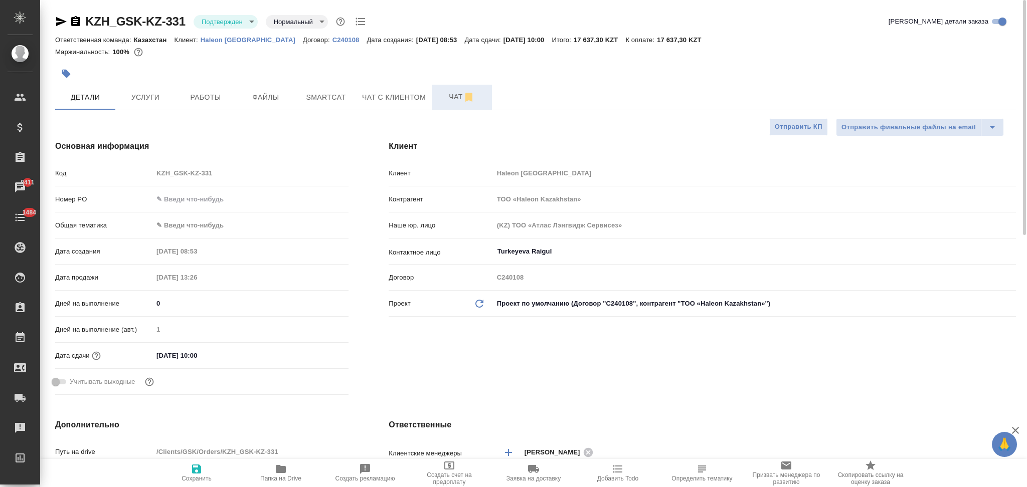
click at [443, 101] on span "Чат" at bounding box center [462, 97] width 48 height 13
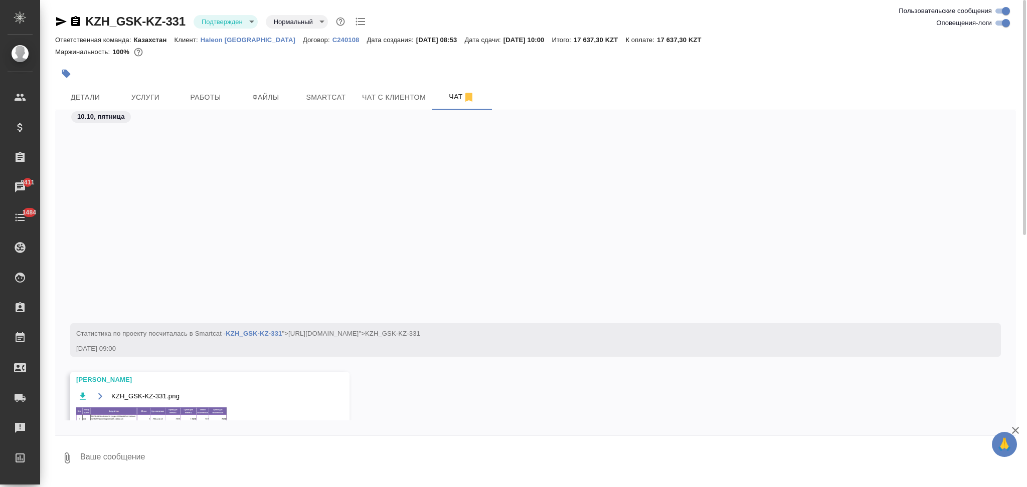
scroll to position [227, 0]
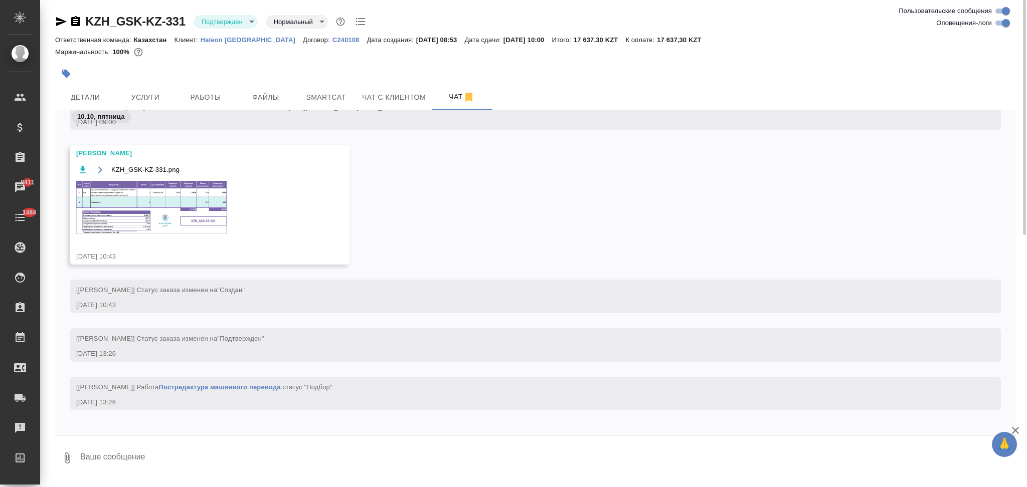
click at [132, 188] on img at bounding box center [151, 207] width 150 height 53
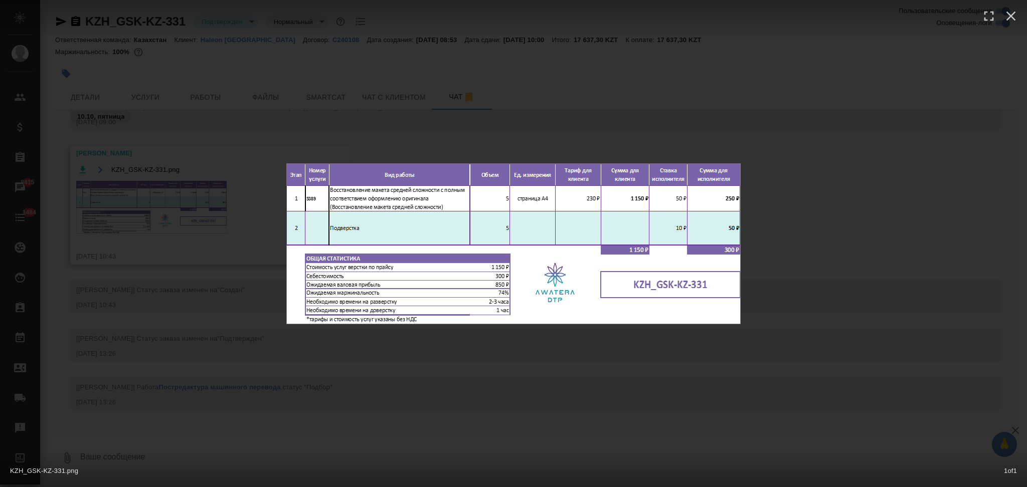
click at [230, 167] on div "KZH_GSK-KZ-331.png 1 of 1" at bounding box center [513, 243] width 1027 height 487
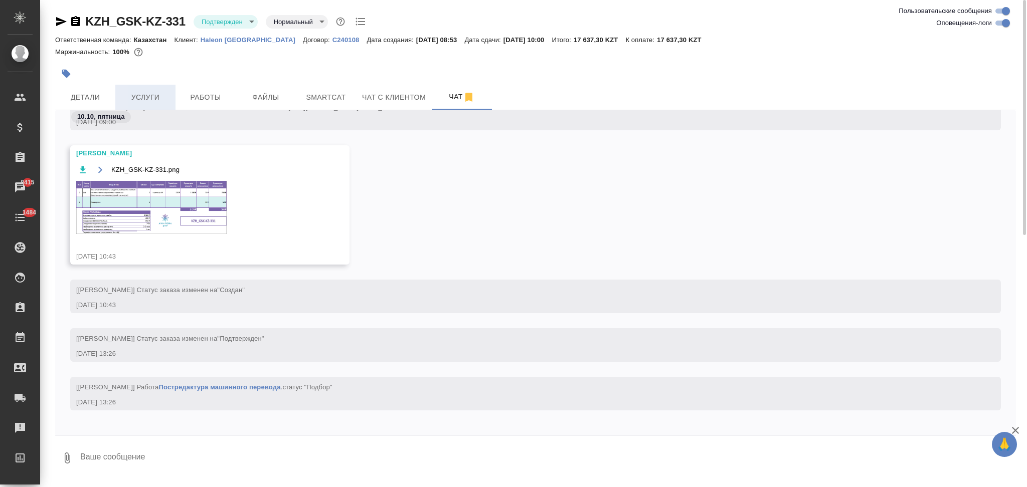
click at [151, 97] on span "Услуги" at bounding box center [145, 97] width 48 height 13
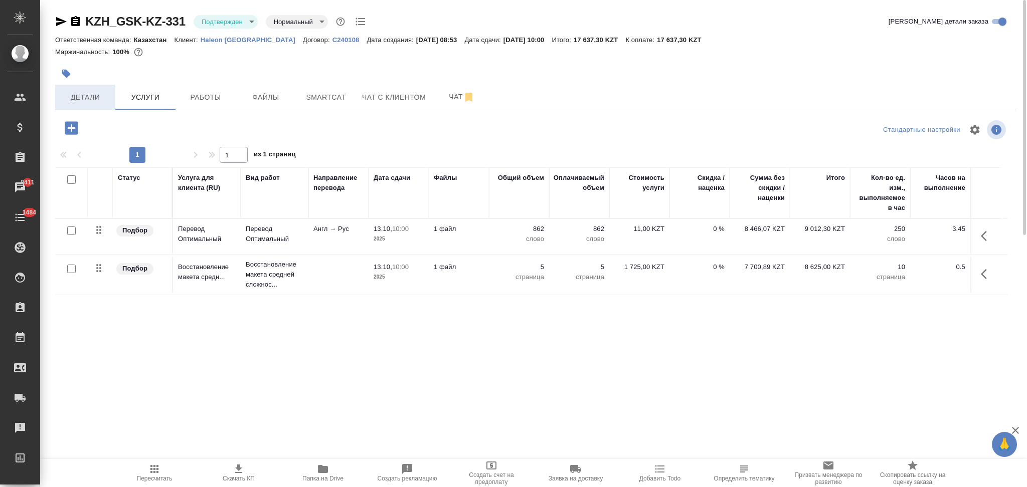
click at [94, 95] on span "Детали" at bounding box center [85, 97] width 48 height 13
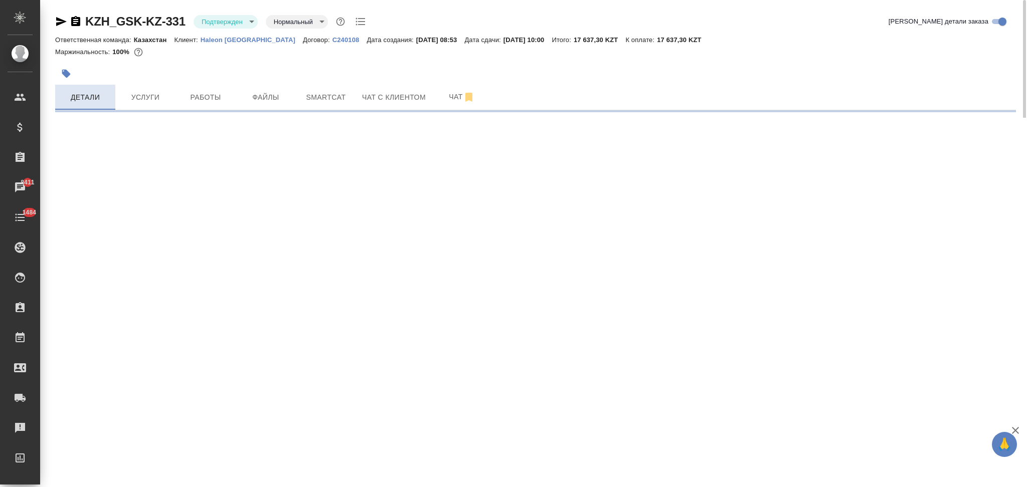
select select "RU"
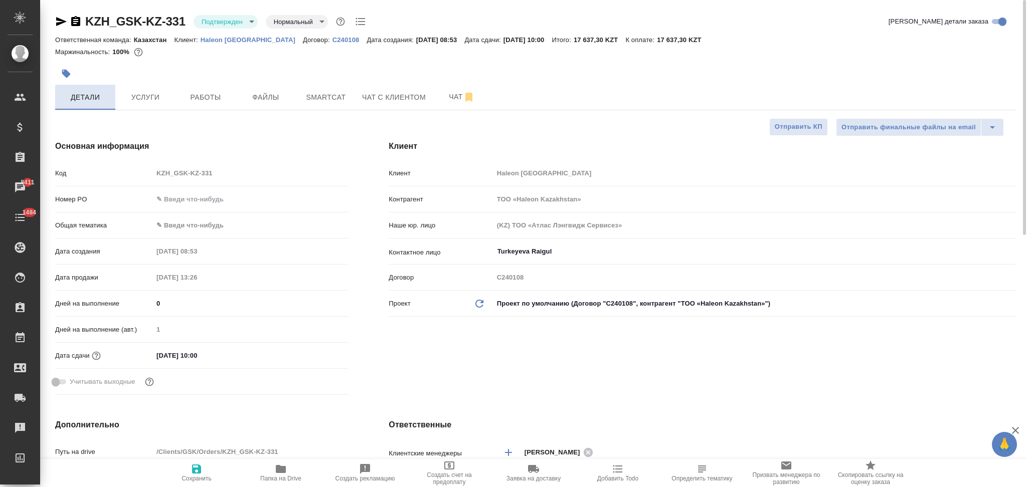
type textarea "x"
